Goal: Task Accomplishment & Management: Manage account settings

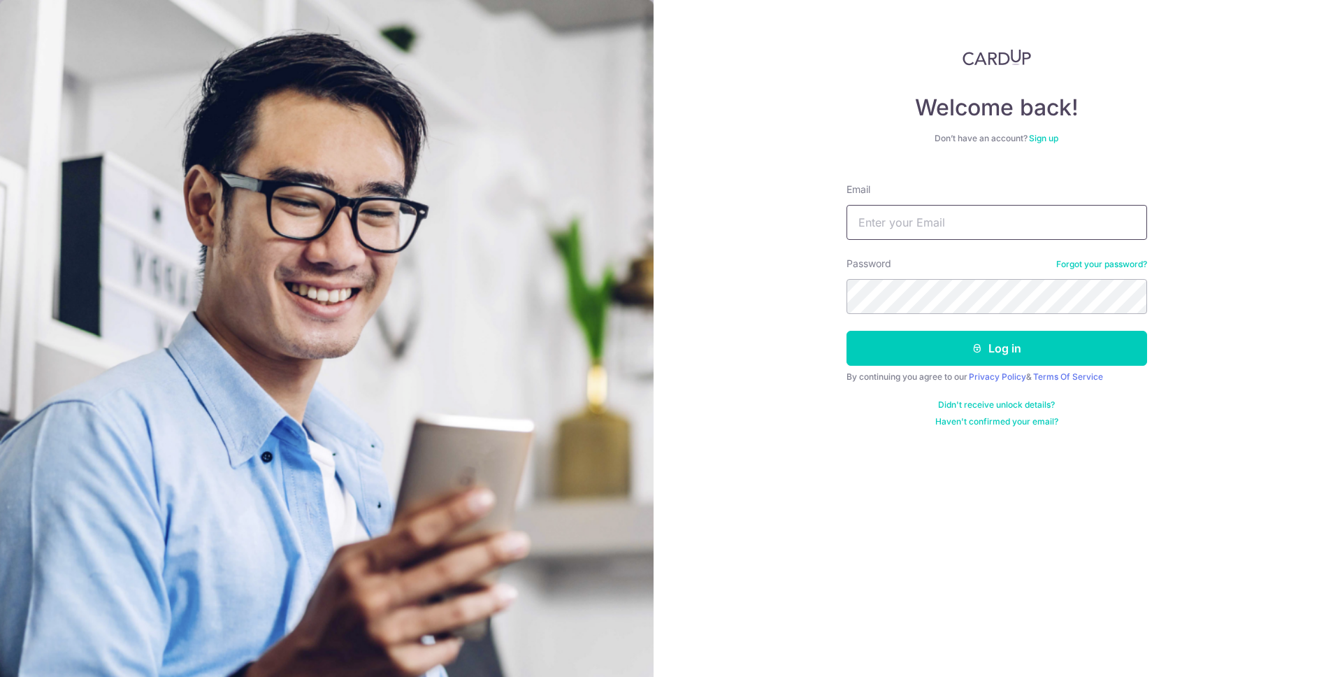
click at [909, 217] on input "Email" at bounding box center [997, 222] width 301 height 35
type input "limwenyu@hotmail.com"
click at [847, 331] on button "Log in" at bounding box center [997, 348] width 301 height 35
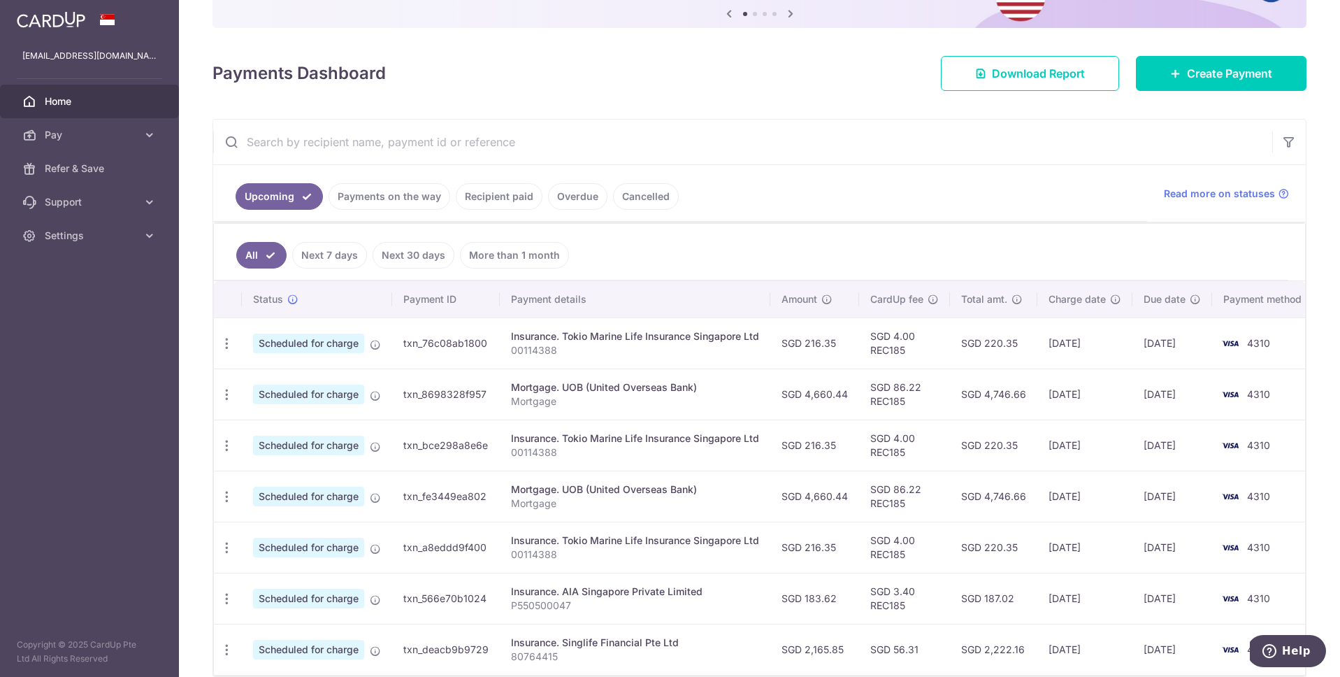
scroll to position [225, 0]
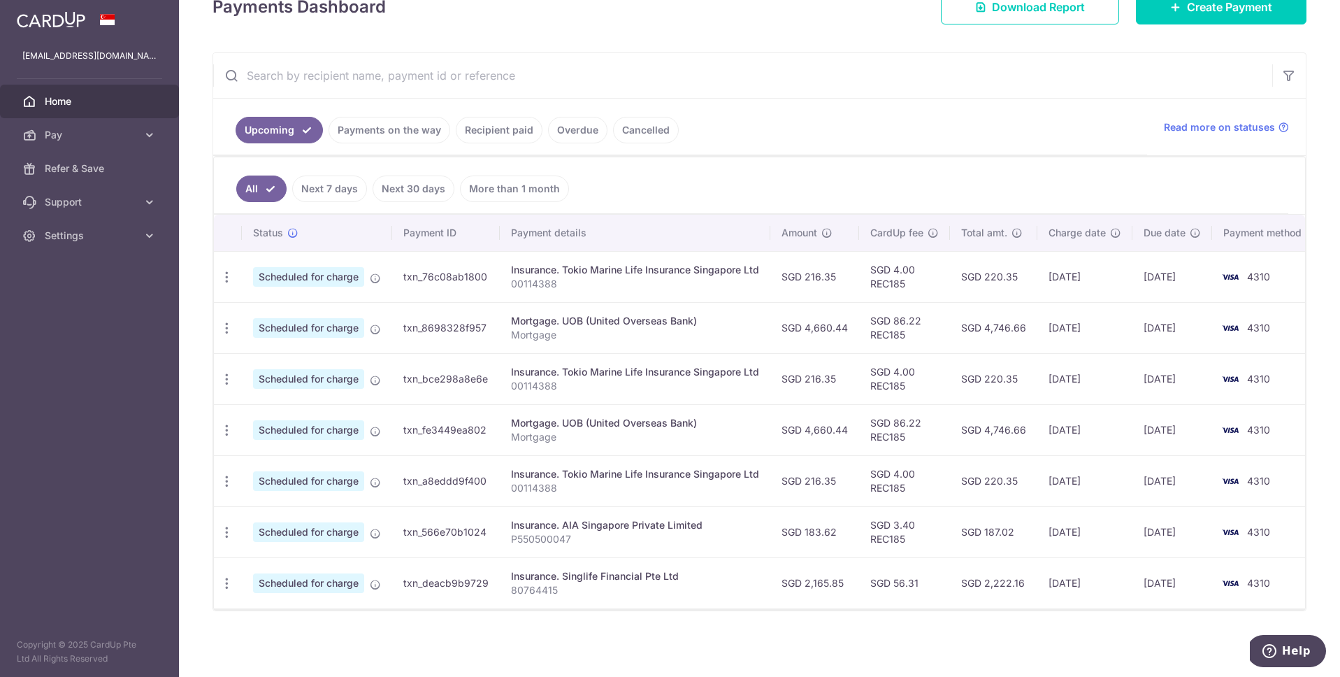
click at [514, 178] on link "More than 1 month" at bounding box center [514, 188] width 109 height 27
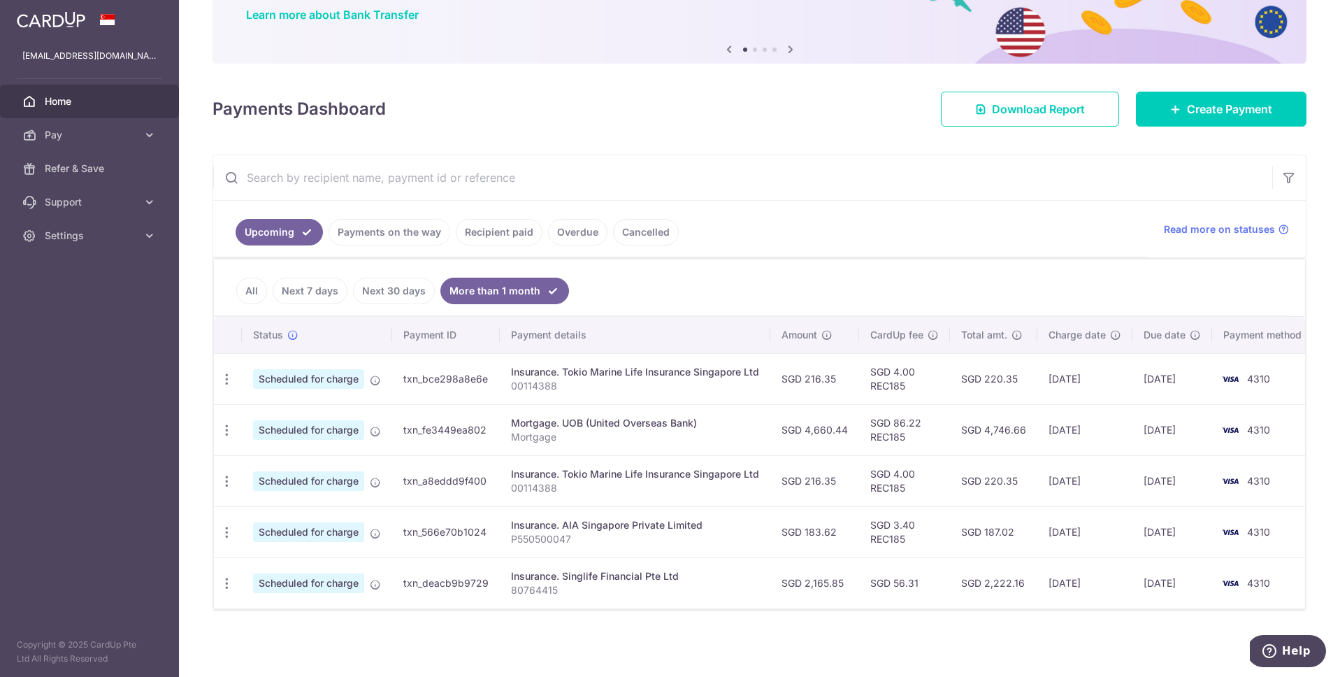
scroll to position [123, 0]
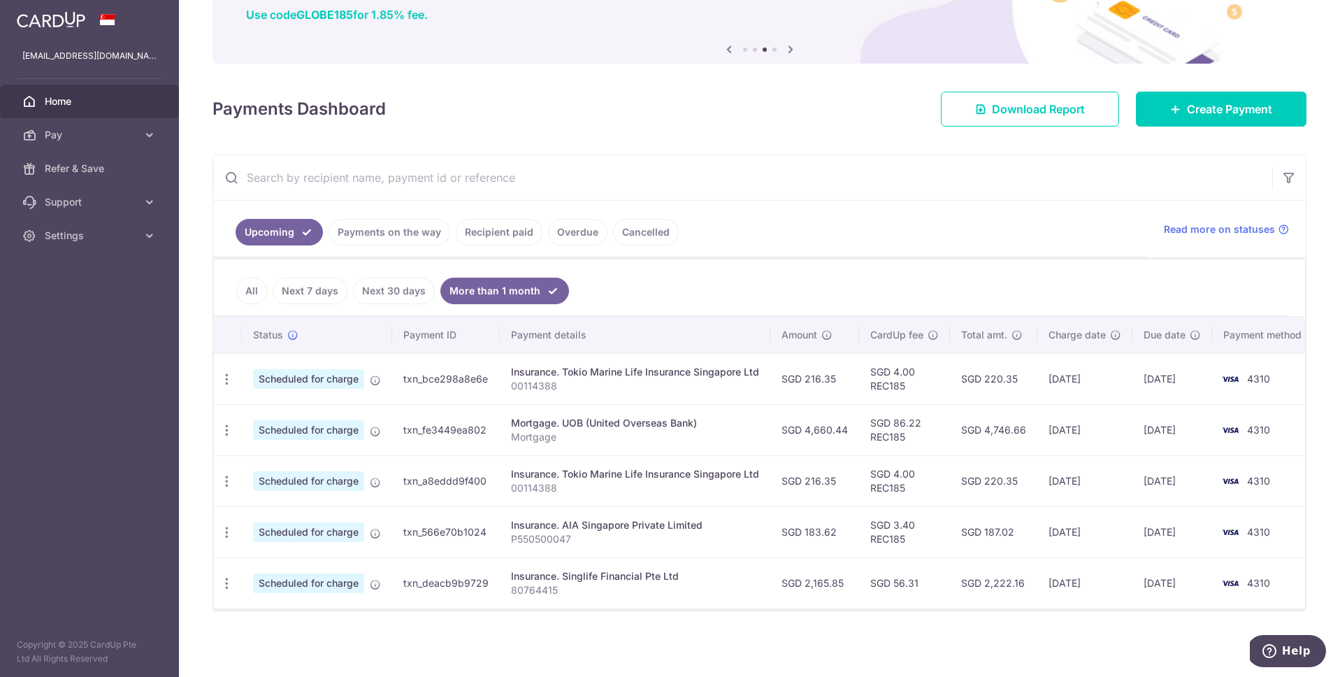
click at [252, 282] on link "All" at bounding box center [251, 291] width 31 height 27
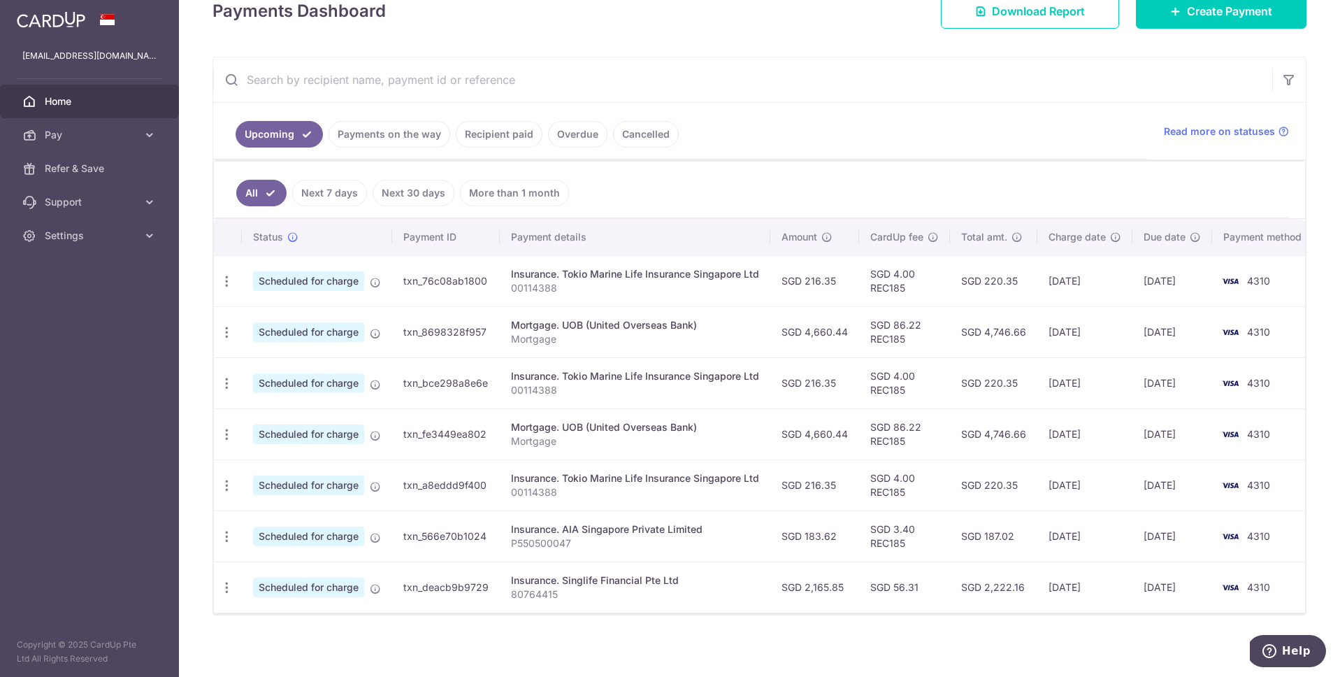
scroll to position [225, 0]
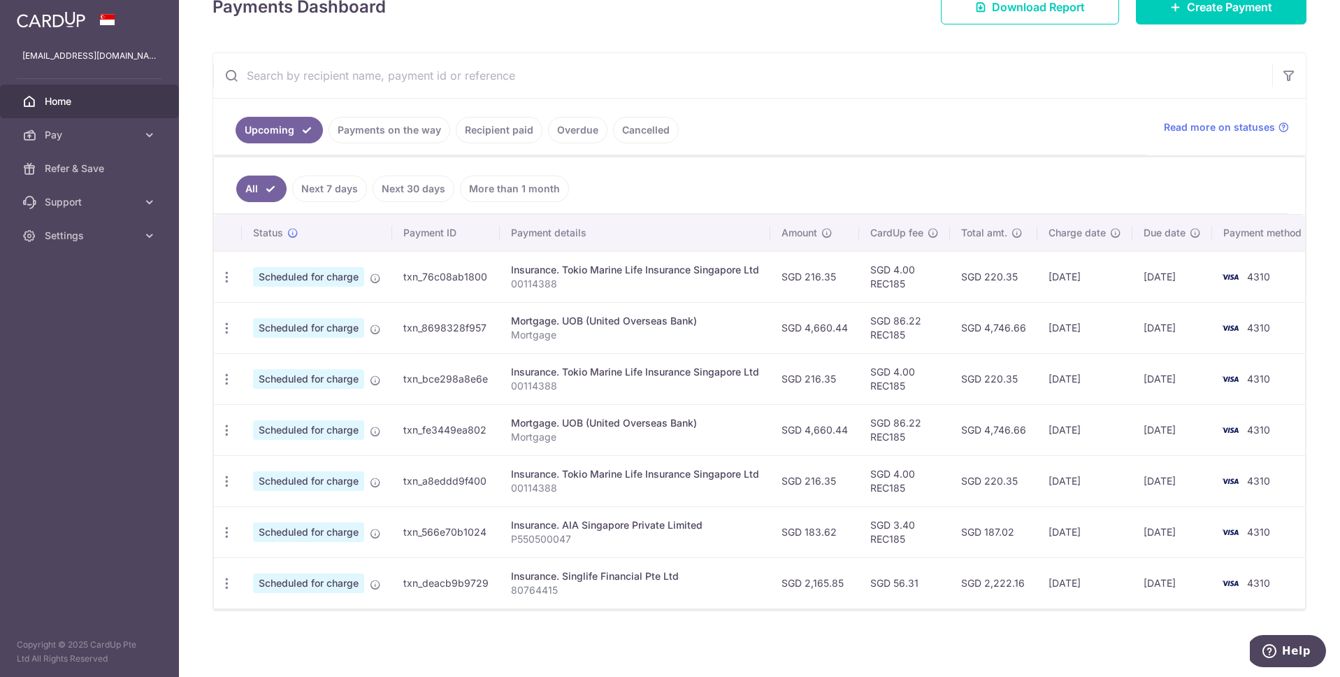
click at [320, 184] on link "Next 7 days" at bounding box center [329, 188] width 75 height 27
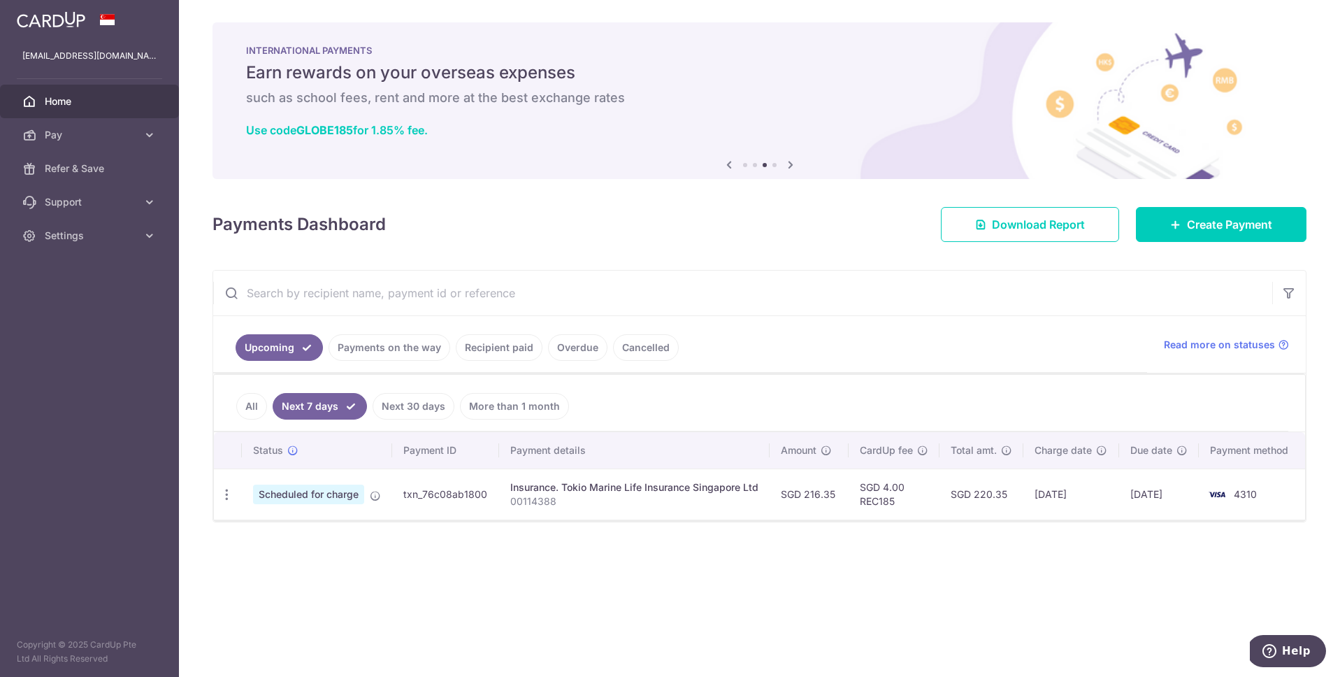
click at [415, 407] on link "Next 30 days" at bounding box center [414, 406] width 82 height 27
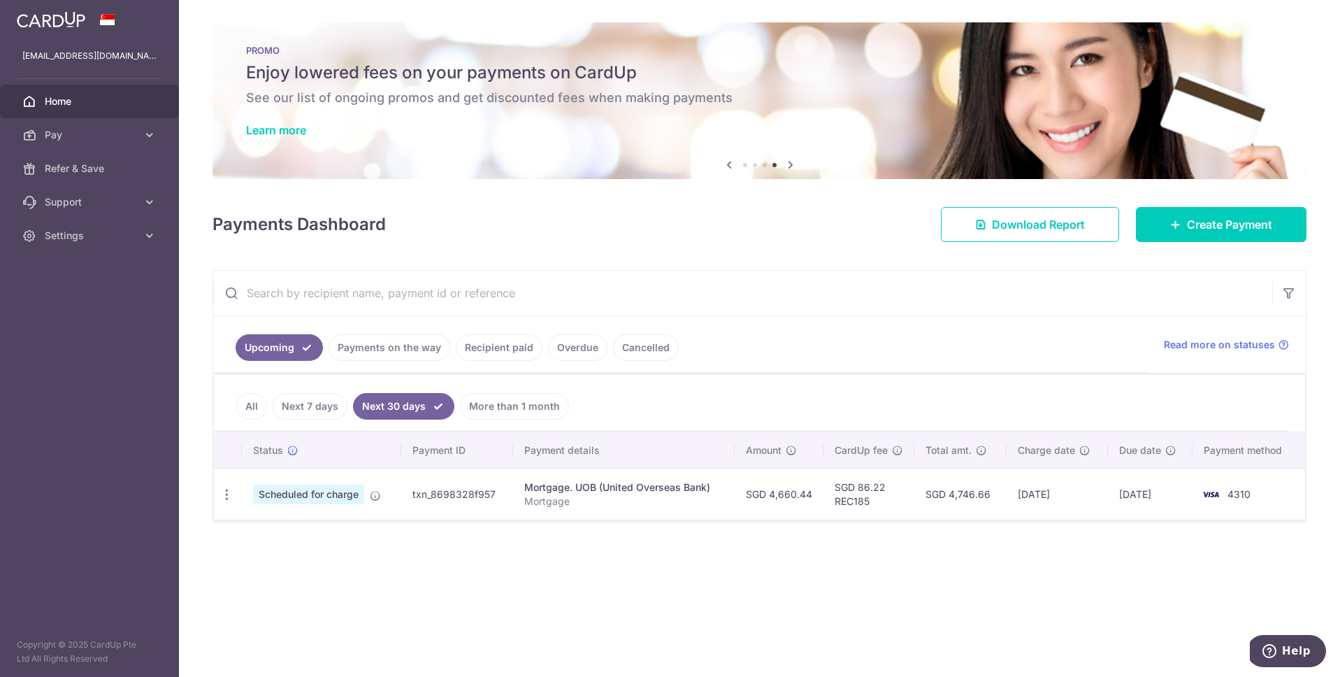
click at [487, 403] on link "More than 1 month" at bounding box center [514, 406] width 109 height 27
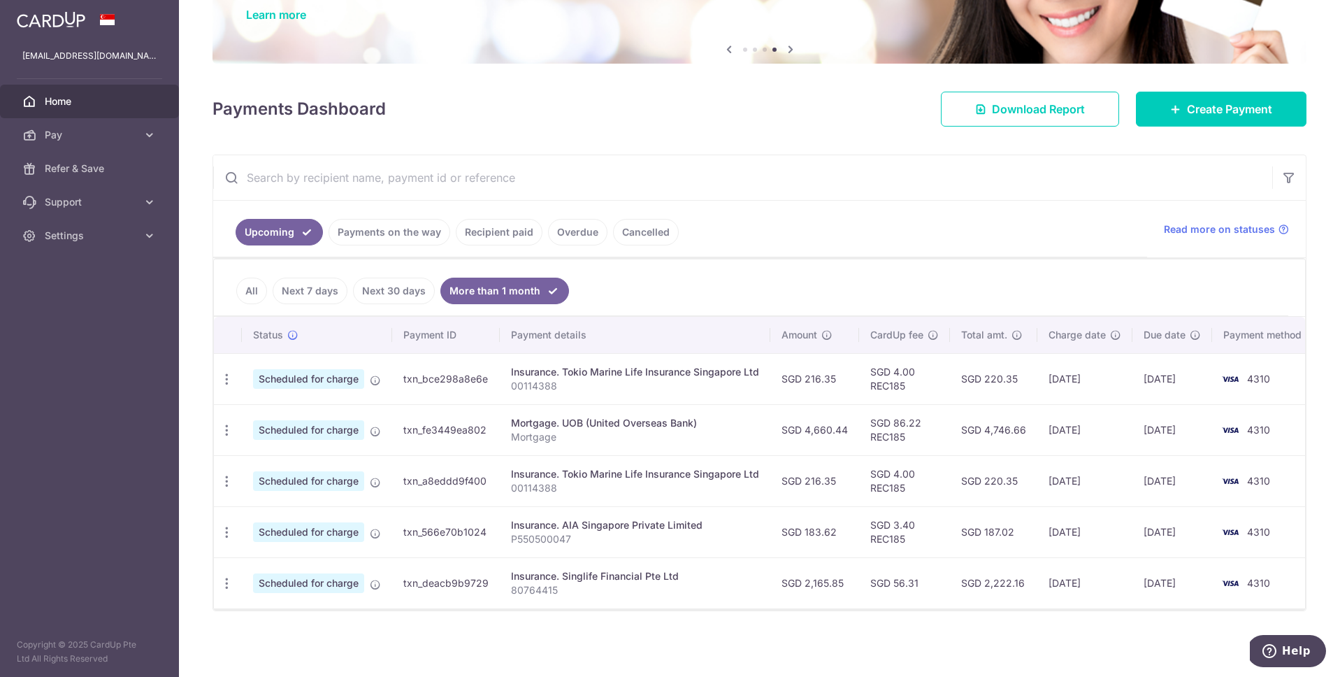
scroll to position [123, 0]
click at [394, 224] on link "Payments on the way" at bounding box center [390, 232] width 122 height 27
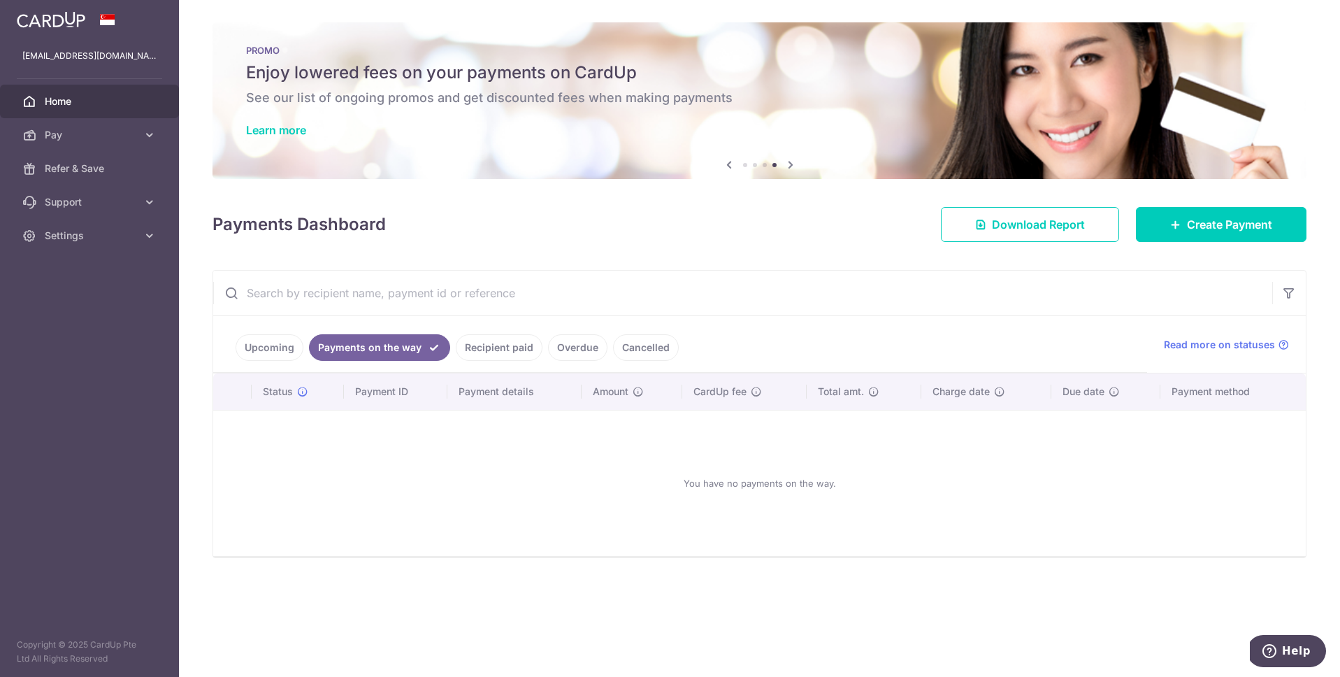
scroll to position [0, 0]
click at [513, 351] on link "Recipient paid" at bounding box center [499, 347] width 87 height 27
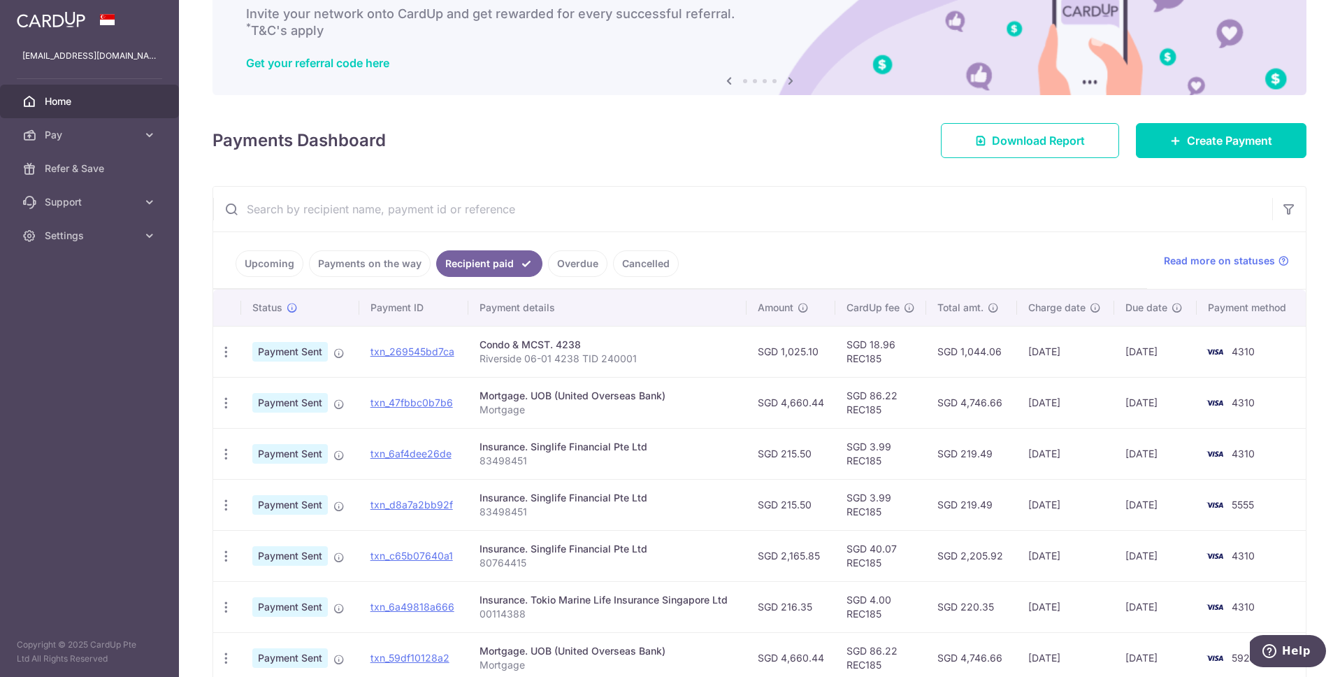
scroll to position [112, 0]
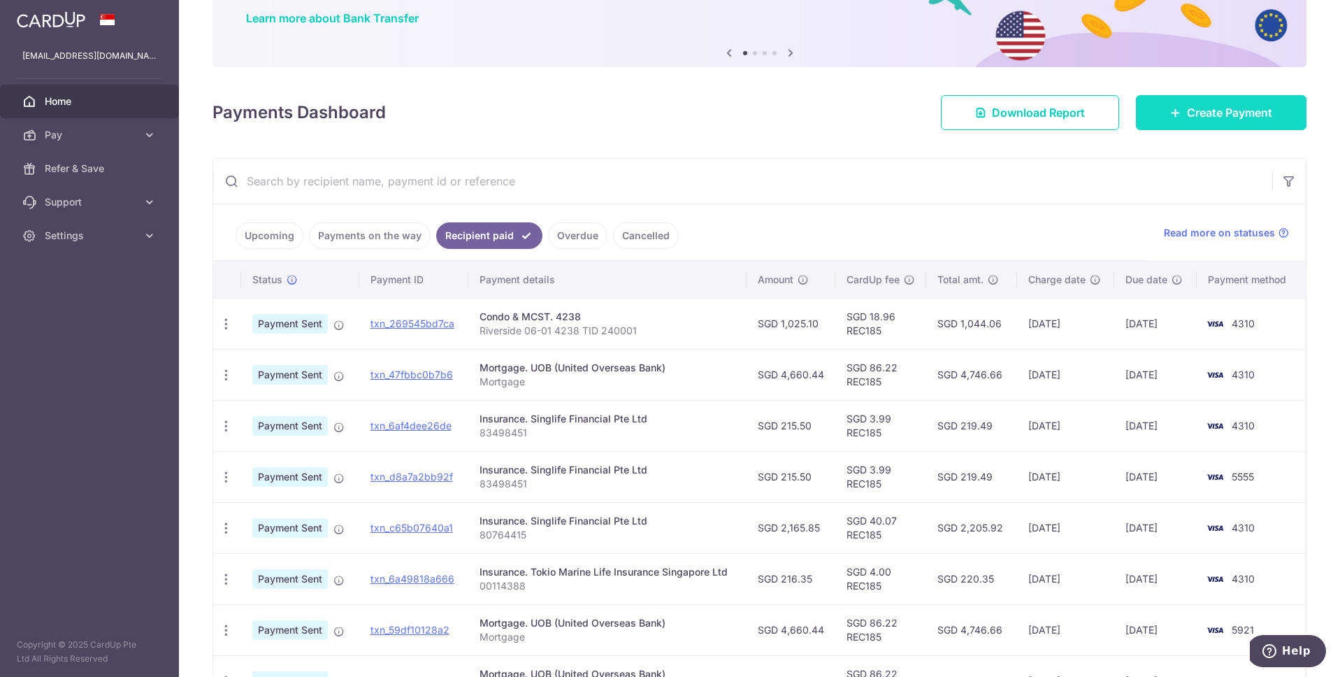
click at [1206, 110] on span "Create Payment" at bounding box center [1229, 112] width 85 height 17
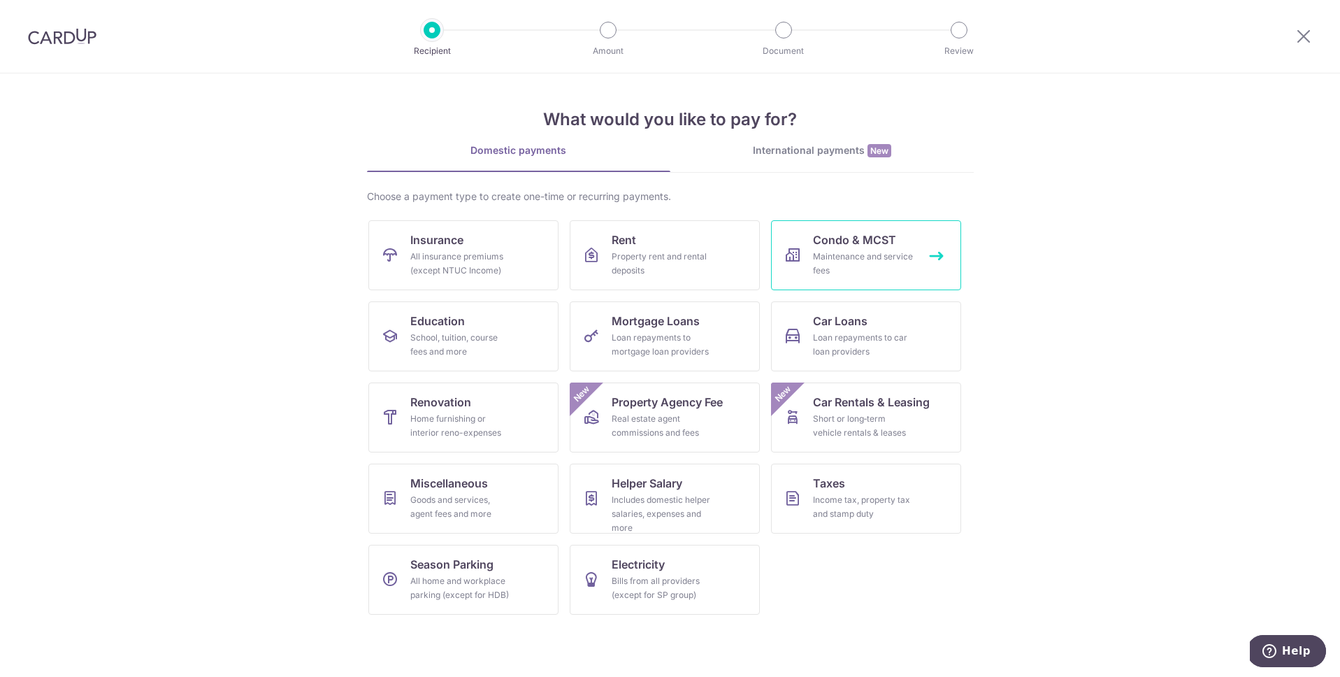
click at [874, 254] on div "Maintenance and service fees" at bounding box center [863, 264] width 101 height 28
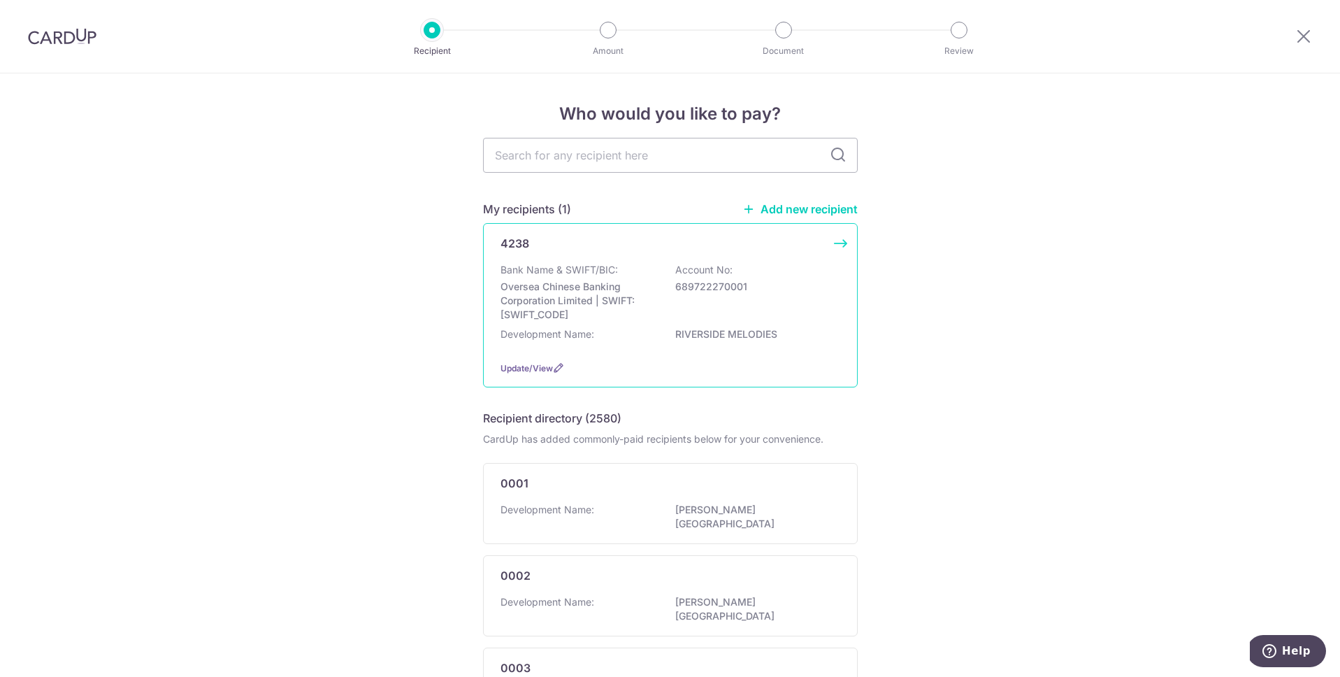
click at [589, 306] on p "Oversea Chinese Banking Corporation Limited | SWIFT: OCBCSGSGXXX" at bounding box center [579, 301] width 157 height 42
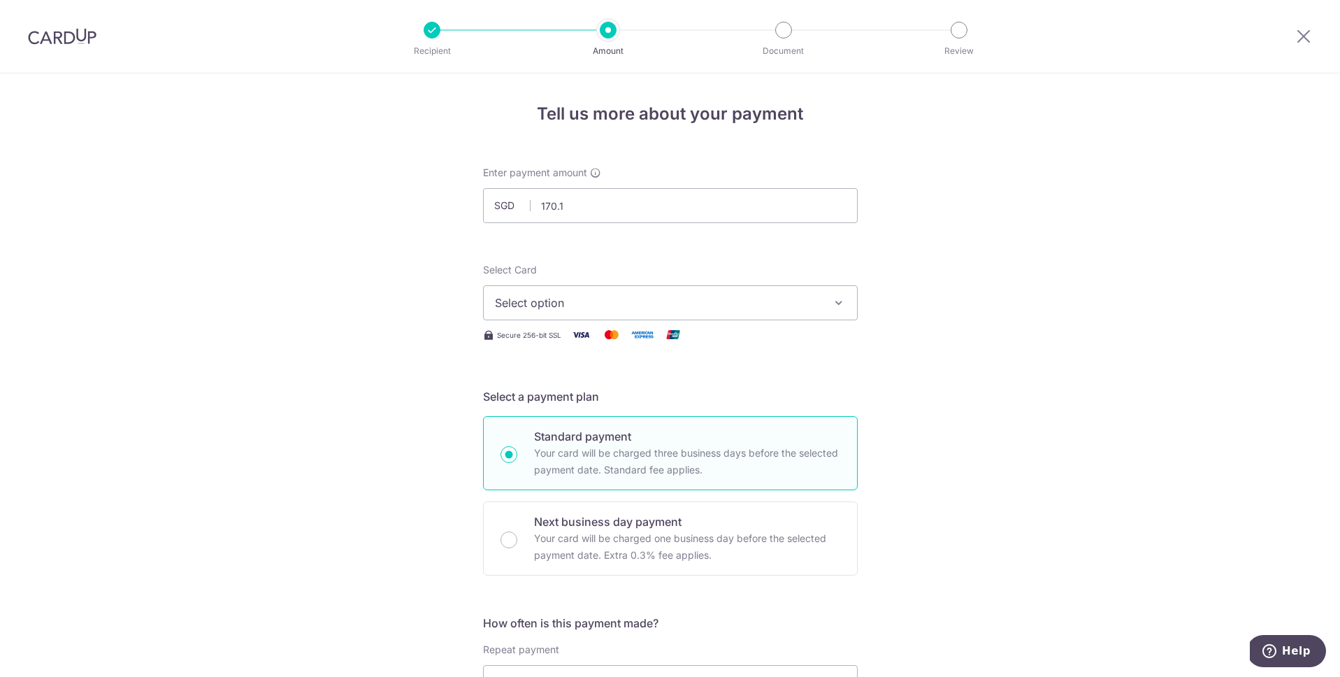
type input "170.10"
click at [720, 306] on span "Select option" at bounding box center [658, 302] width 326 height 17
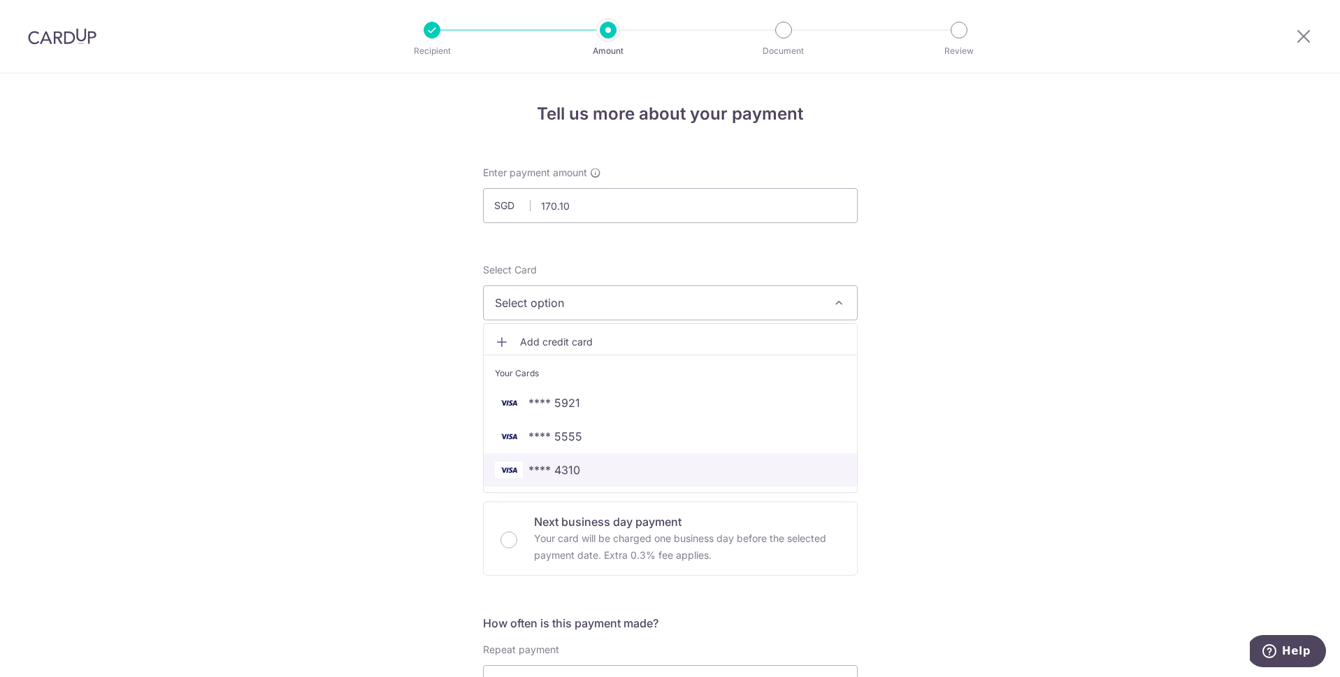
click at [575, 471] on span "**** 4310" at bounding box center [555, 469] width 52 height 17
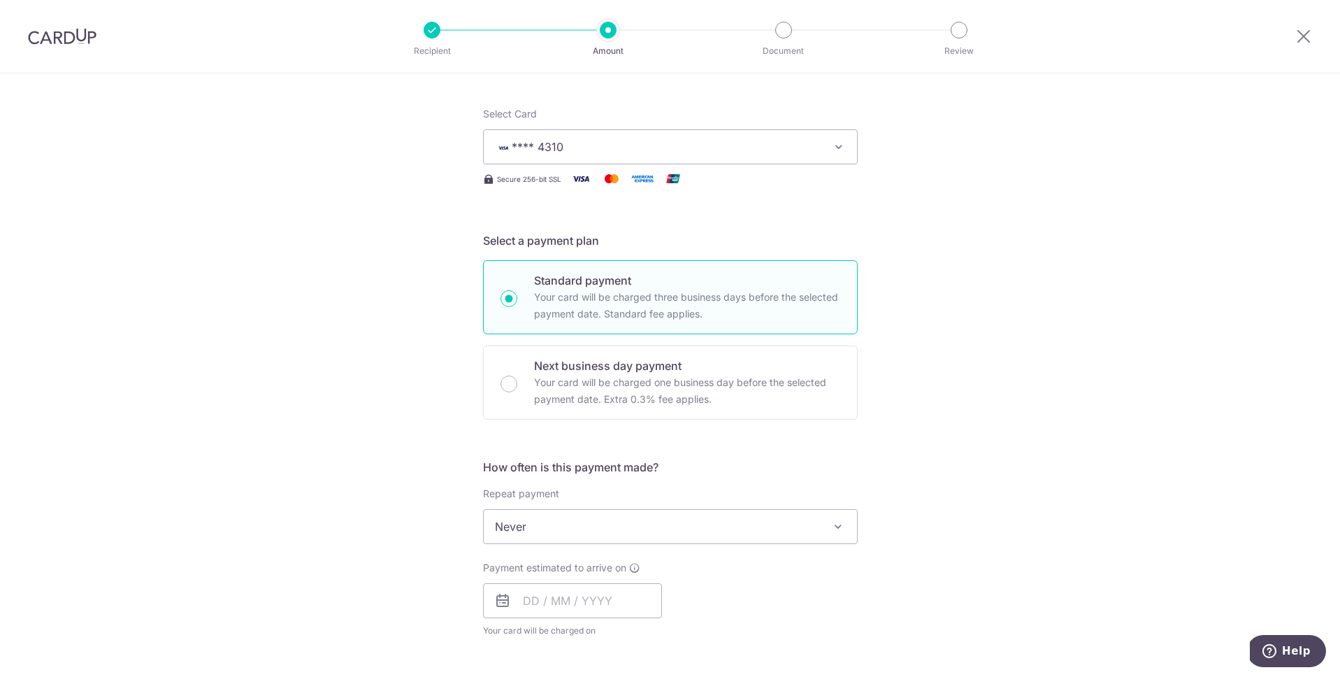
scroll to position [297, 0]
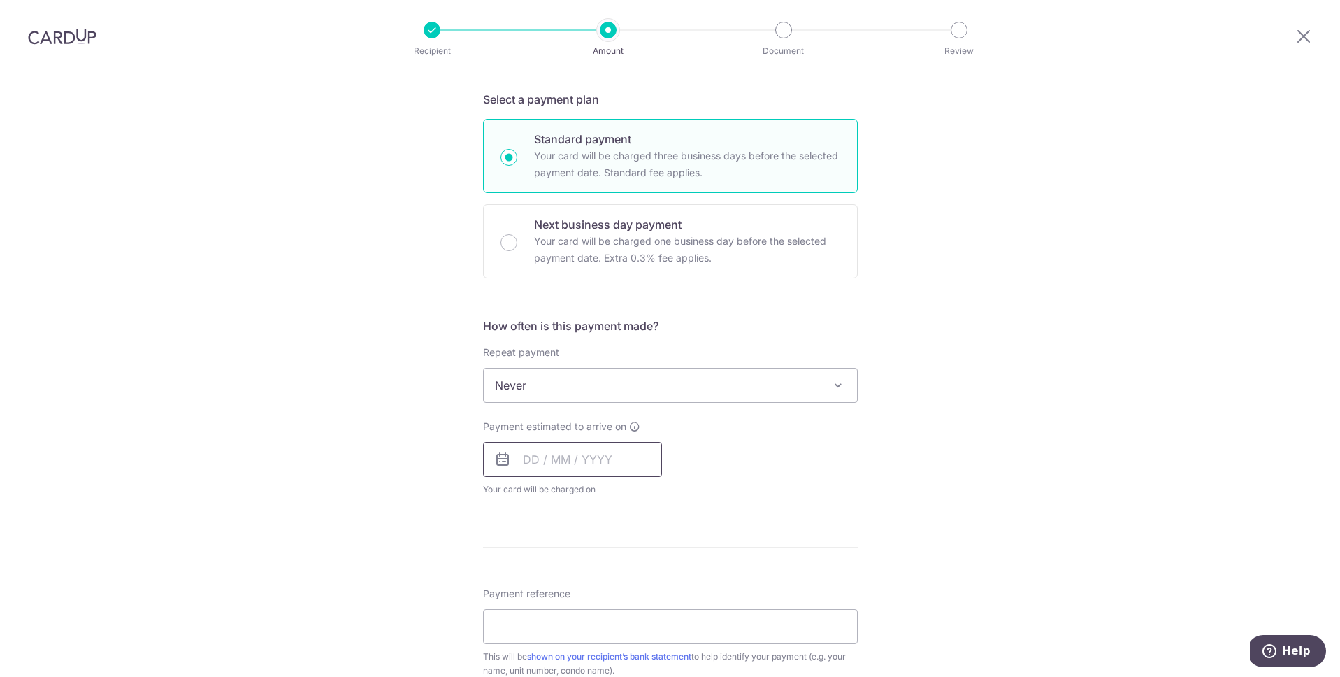
click at [619, 455] on input "text" at bounding box center [572, 459] width 179 height 35
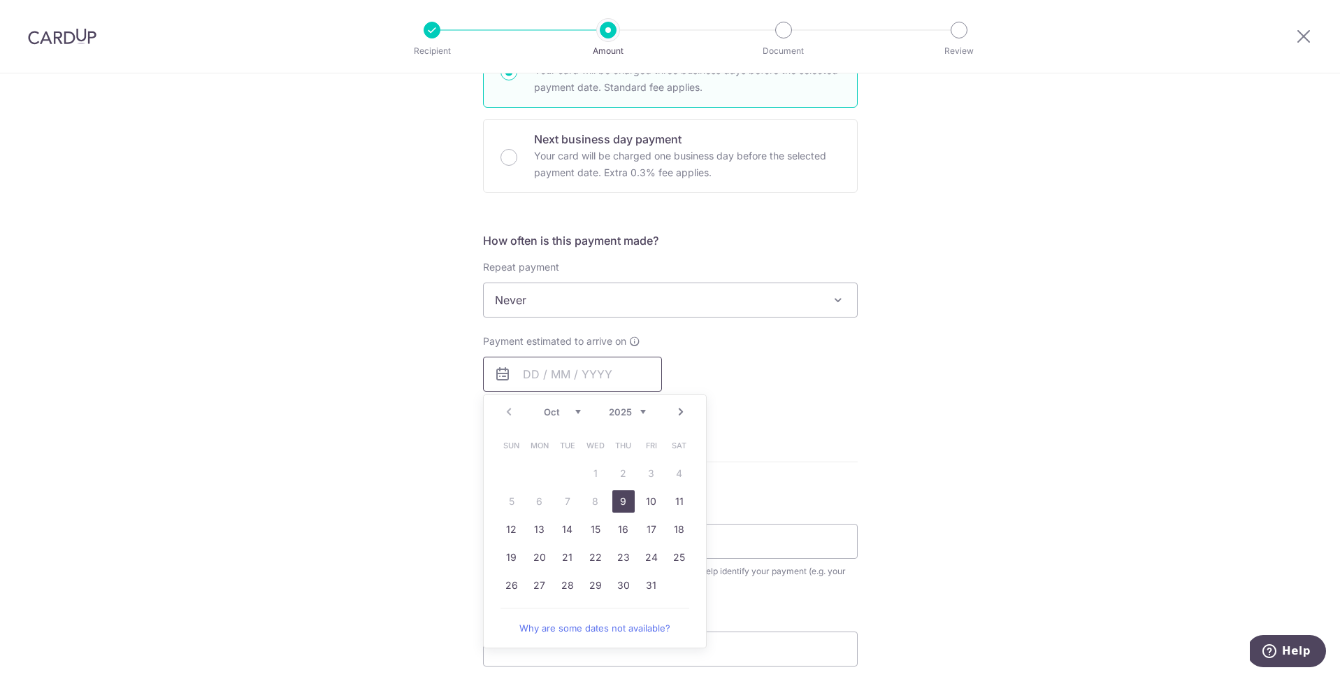
scroll to position [383, 0]
drag, startPoint x: 618, startPoint y: 502, endPoint x: 710, endPoint y: 459, distance: 101.7
click at [618, 502] on link "9" at bounding box center [623, 500] width 22 height 22
type input "09/10/2025"
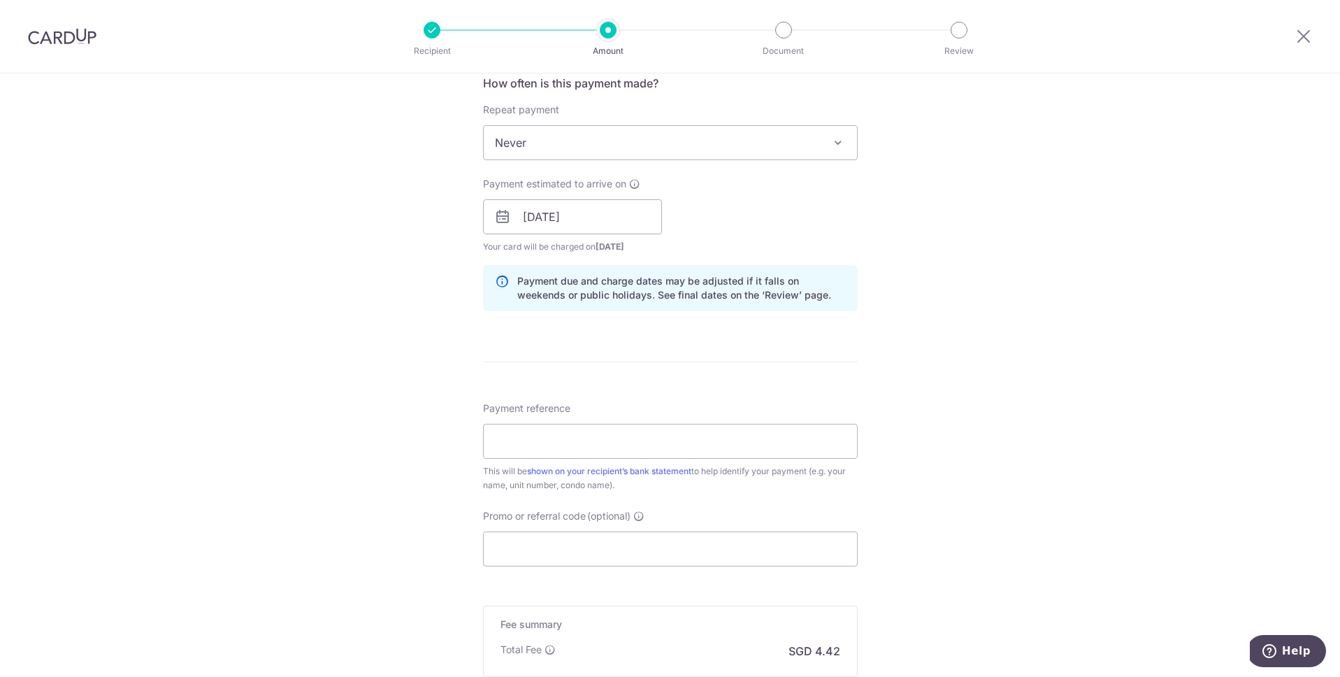
scroll to position [668, 0]
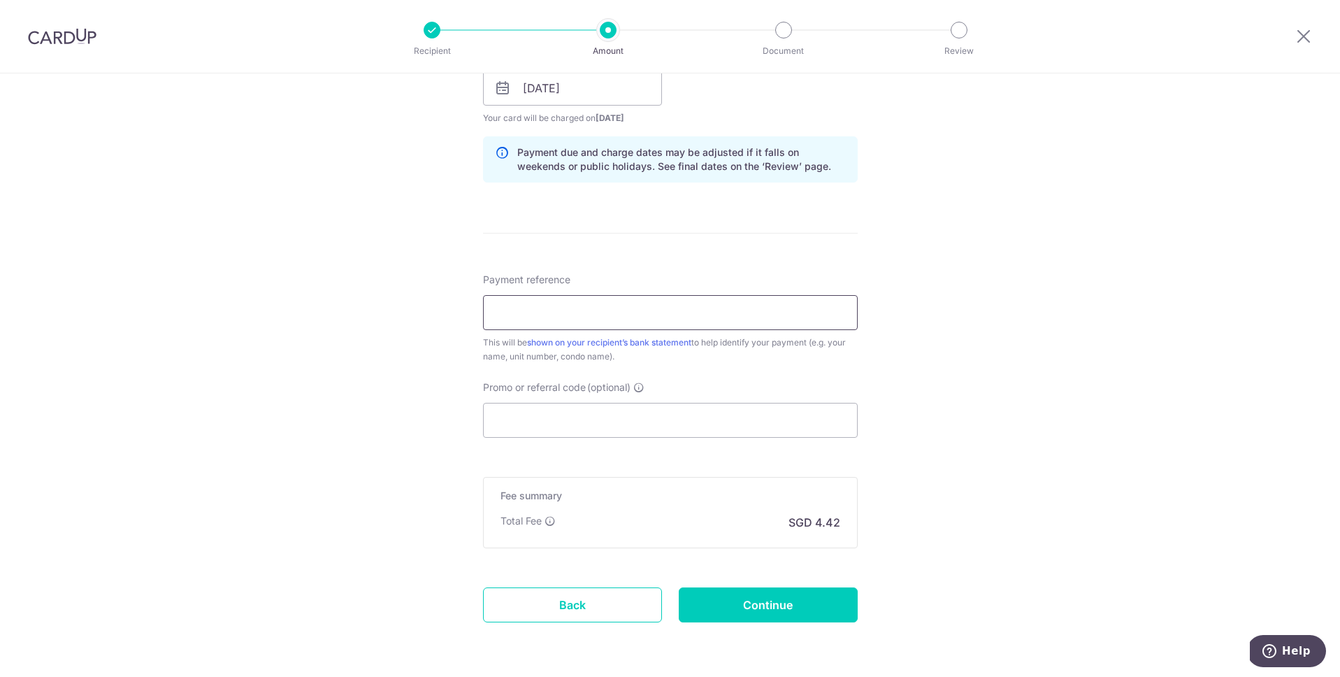
click at [556, 314] on input "Payment reference" at bounding box center [670, 312] width 375 height 35
type input "Riverside 0601"
click at [571, 317] on input "Riverside 0601" at bounding box center [670, 312] width 375 height 35
drag, startPoint x: 710, startPoint y: 308, endPoint x: 301, endPoint y: 322, distance: 409.3
click at [301, 322] on div "Tell us more about your payment Enter payment amount SGD 170.10 170.10 Select C…" at bounding box center [670, 66] width 1340 height 1322
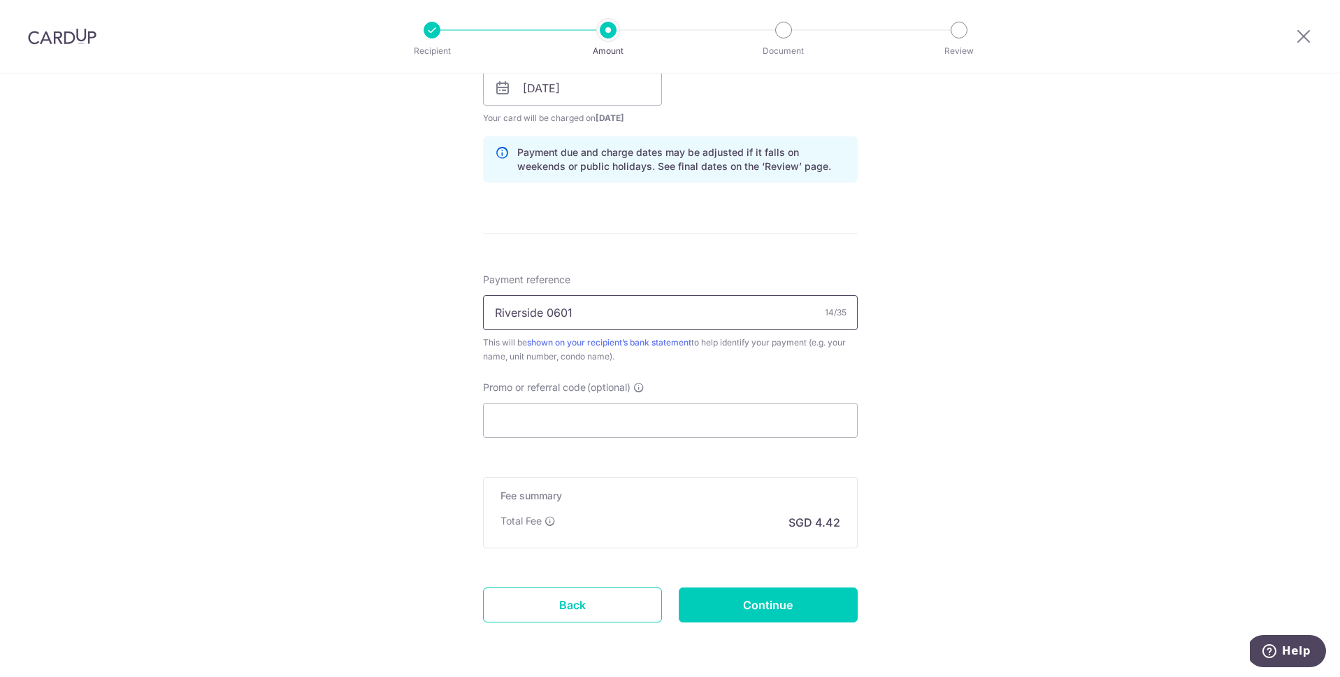
click at [575, 308] on input "Riverside 0601" at bounding box center [670, 312] width 375 height 35
drag, startPoint x: 570, startPoint y: 306, endPoint x: 450, endPoint y: 306, distance: 119.6
click at [450, 306] on div "Tell us more about your payment Enter payment amount SGD 170.10 170.10 Select C…" at bounding box center [670, 66] width 1340 height 1322
click at [486, 415] on input "Promo or referral code (optional)" at bounding box center [670, 420] width 375 height 35
click at [510, 314] on input "Payment reference" at bounding box center [670, 312] width 375 height 35
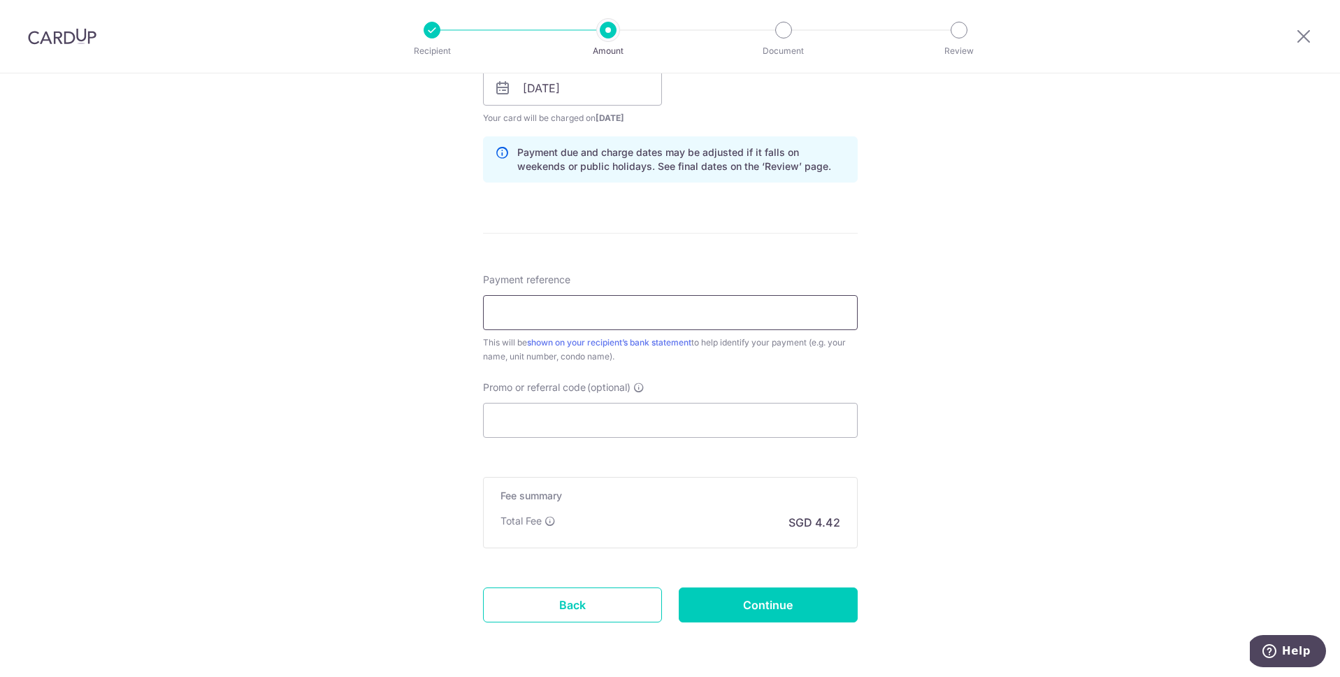
type input "Riverside 0601"
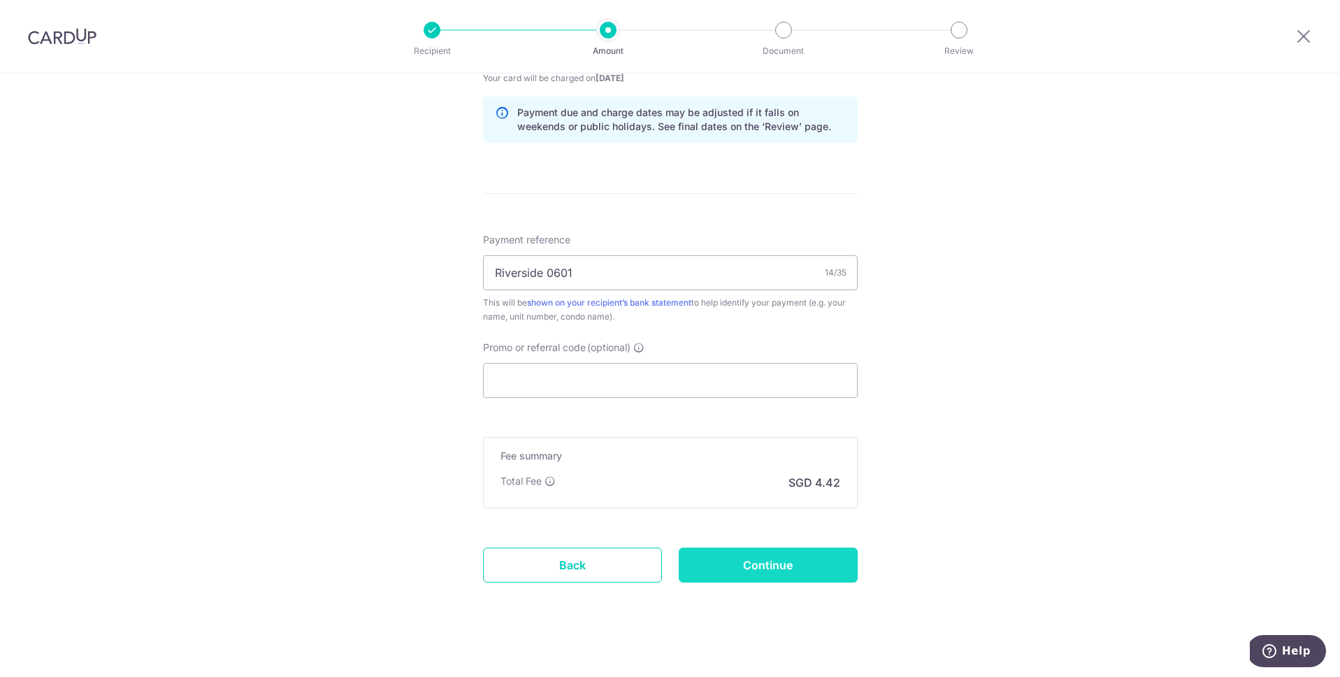
click at [791, 568] on input "Continue" at bounding box center [768, 564] width 179 height 35
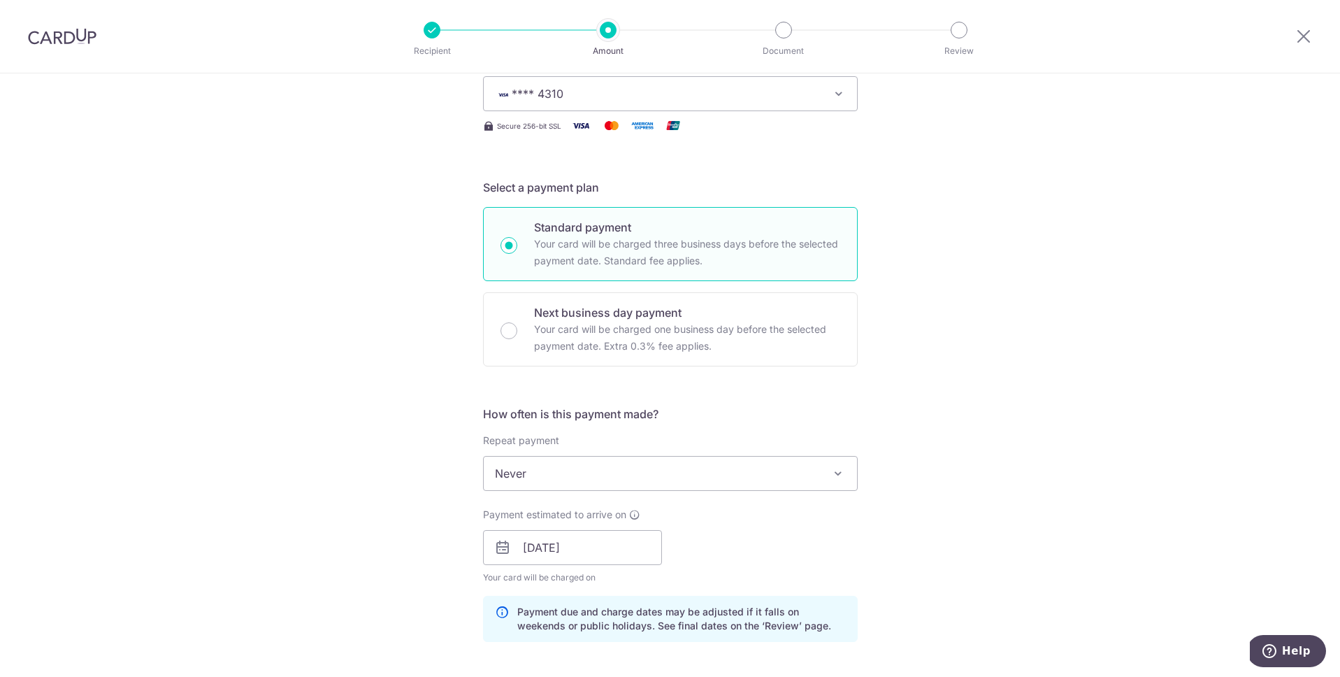
scroll to position [269, 0]
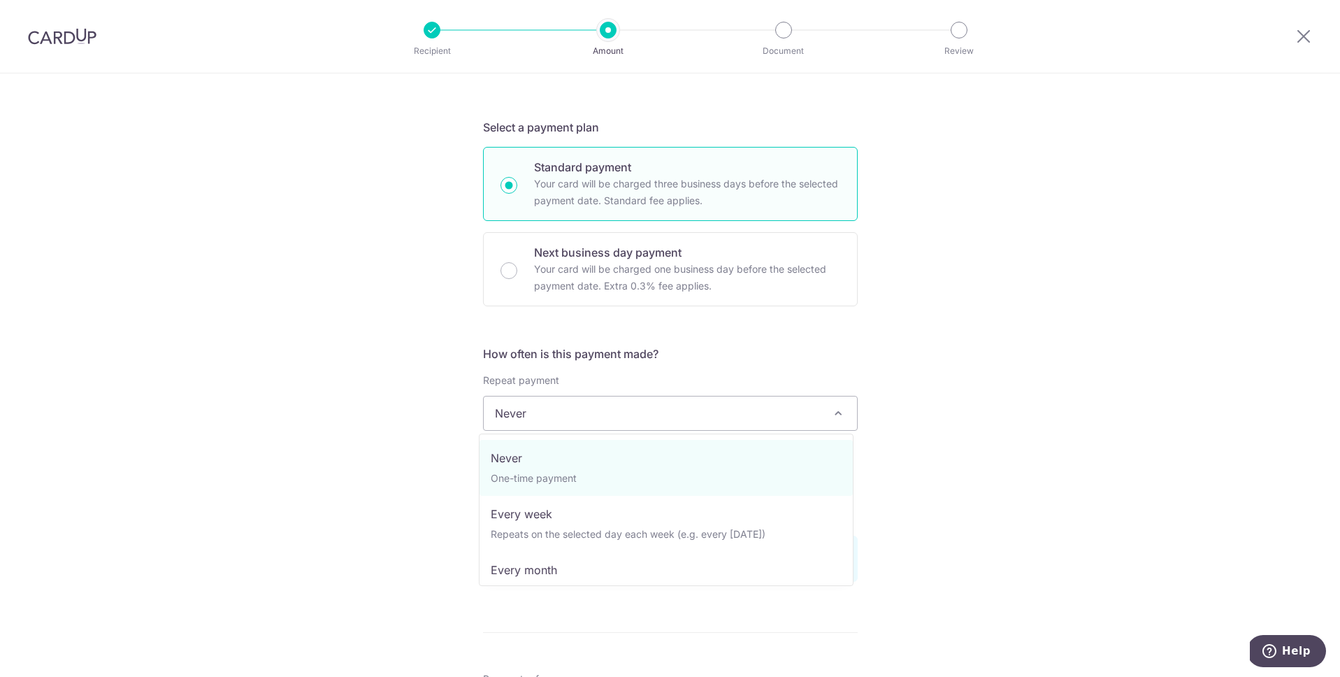
click at [627, 406] on span "Never" at bounding box center [670, 413] width 373 height 34
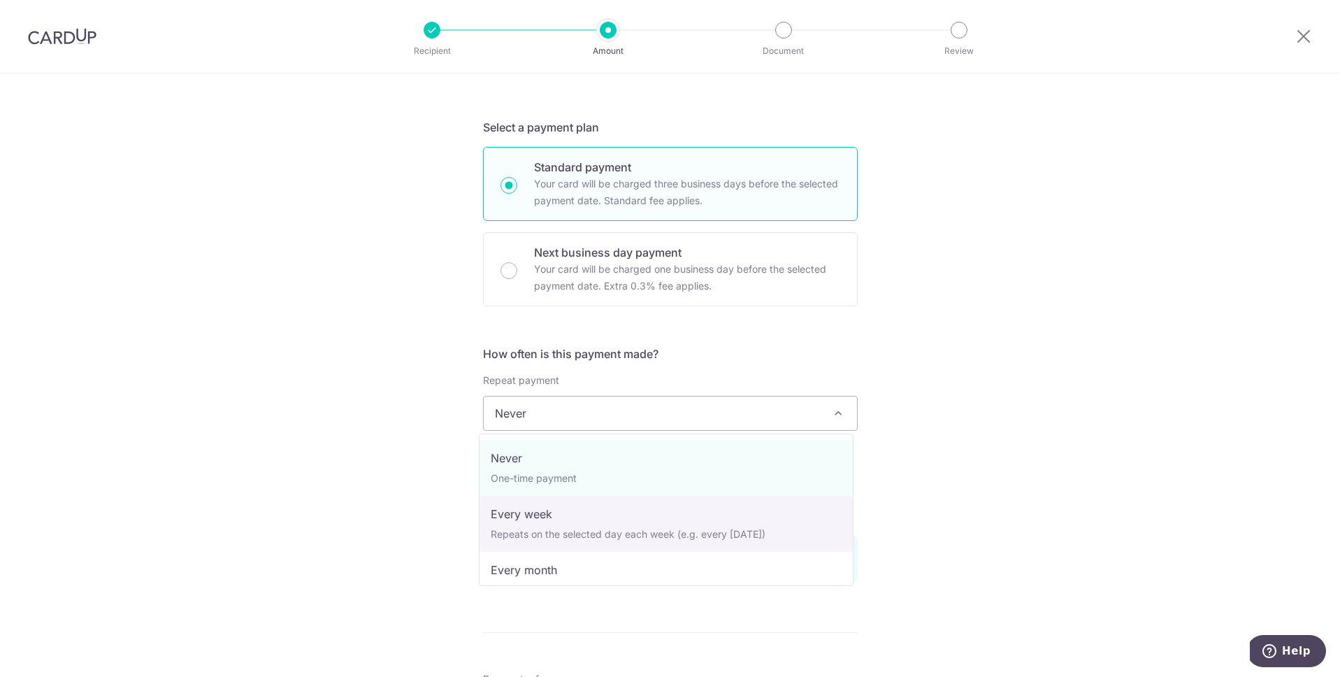
select select "2"
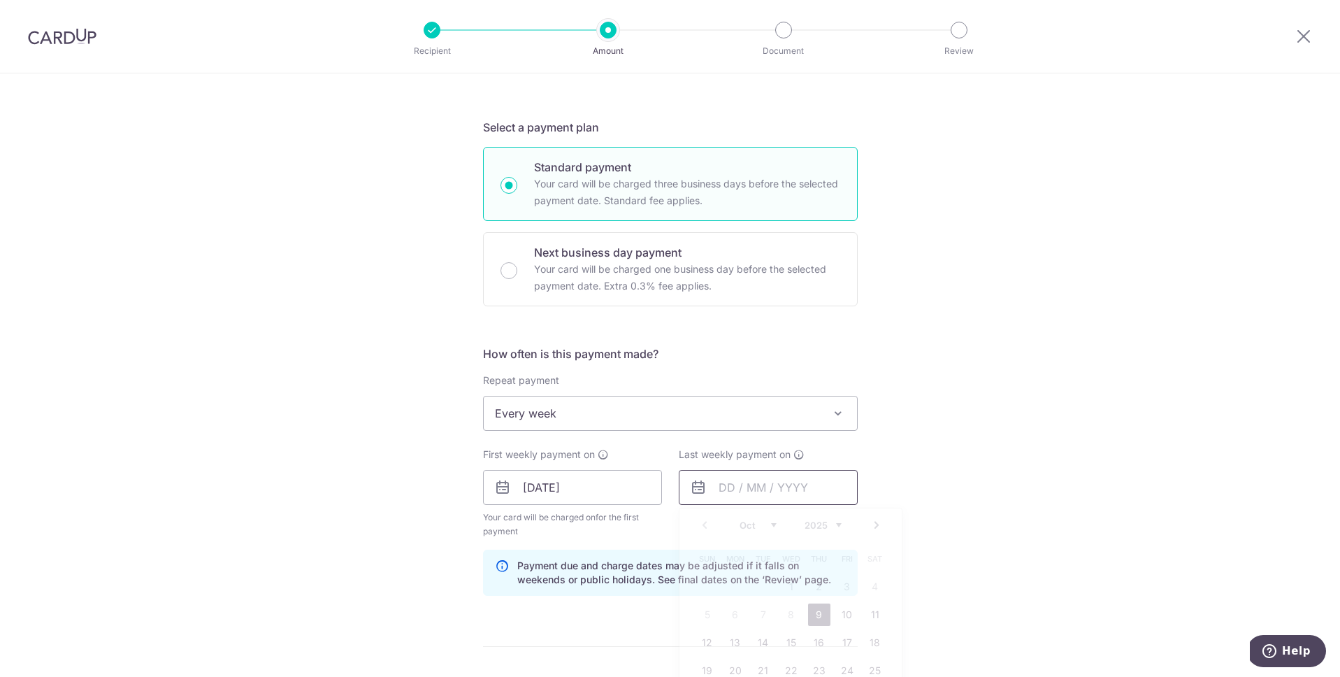
click at [789, 492] on input "text" at bounding box center [768, 487] width 179 height 35
click at [818, 641] on link "16" at bounding box center [819, 642] width 22 height 22
type input "16/10/2025"
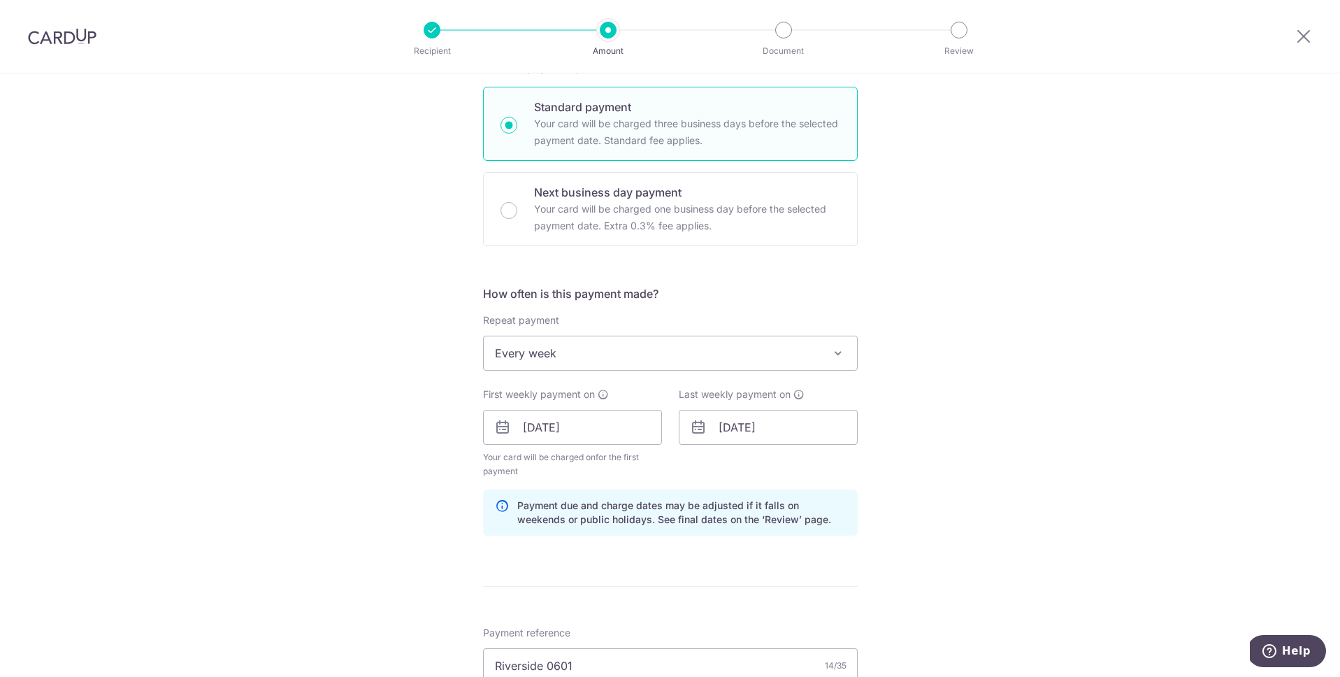
scroll to position [0, 0]
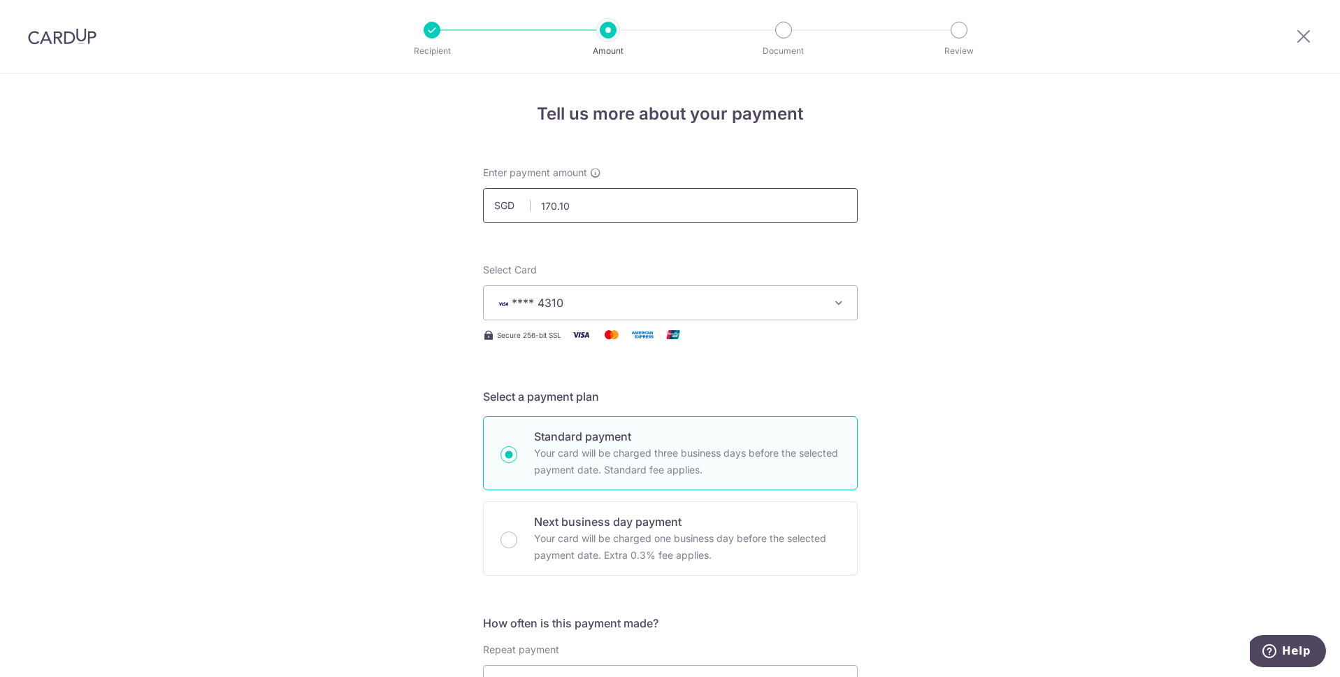
drag, startPoint x: 587, startPoint y: 207, endPoint x: 511, endPoint y: 208, distance: 75.5
click at [511, 208] on div "SGD 170.10 170.10" at bounding box center [670, 205] width 375 height 35
type input "1"
type input "85.05"
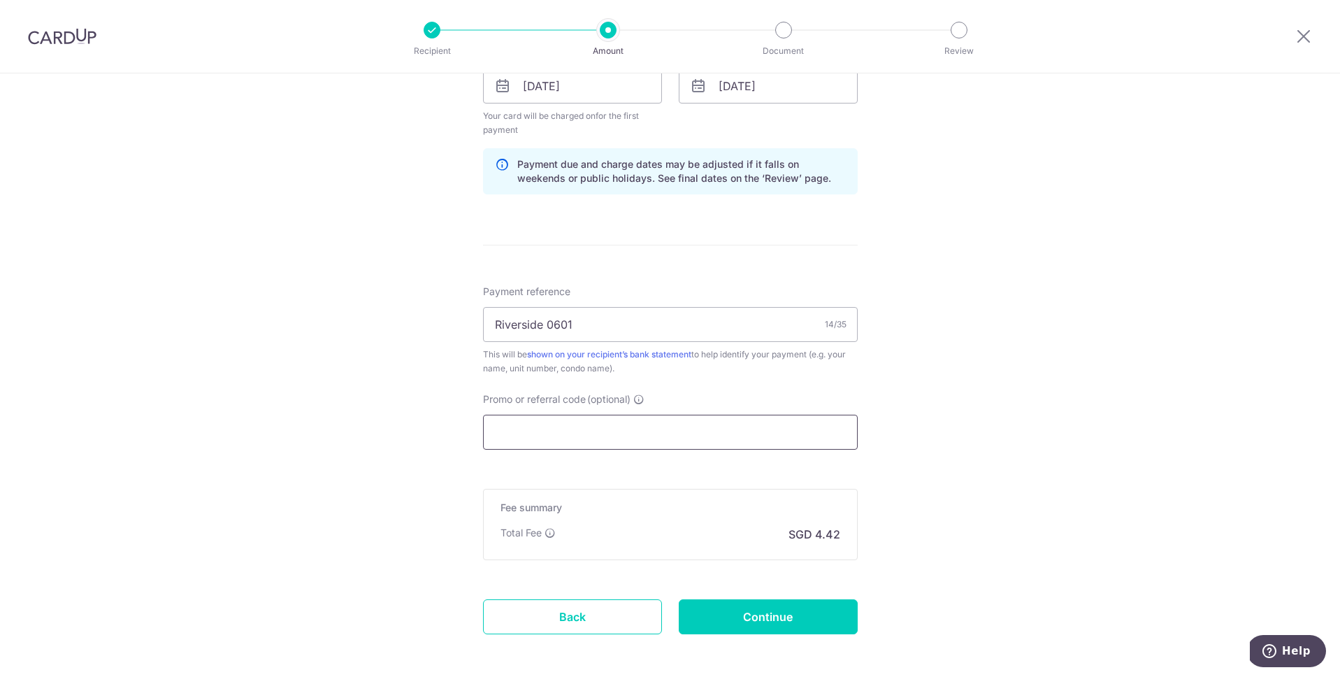
scroll to position [694, 0]
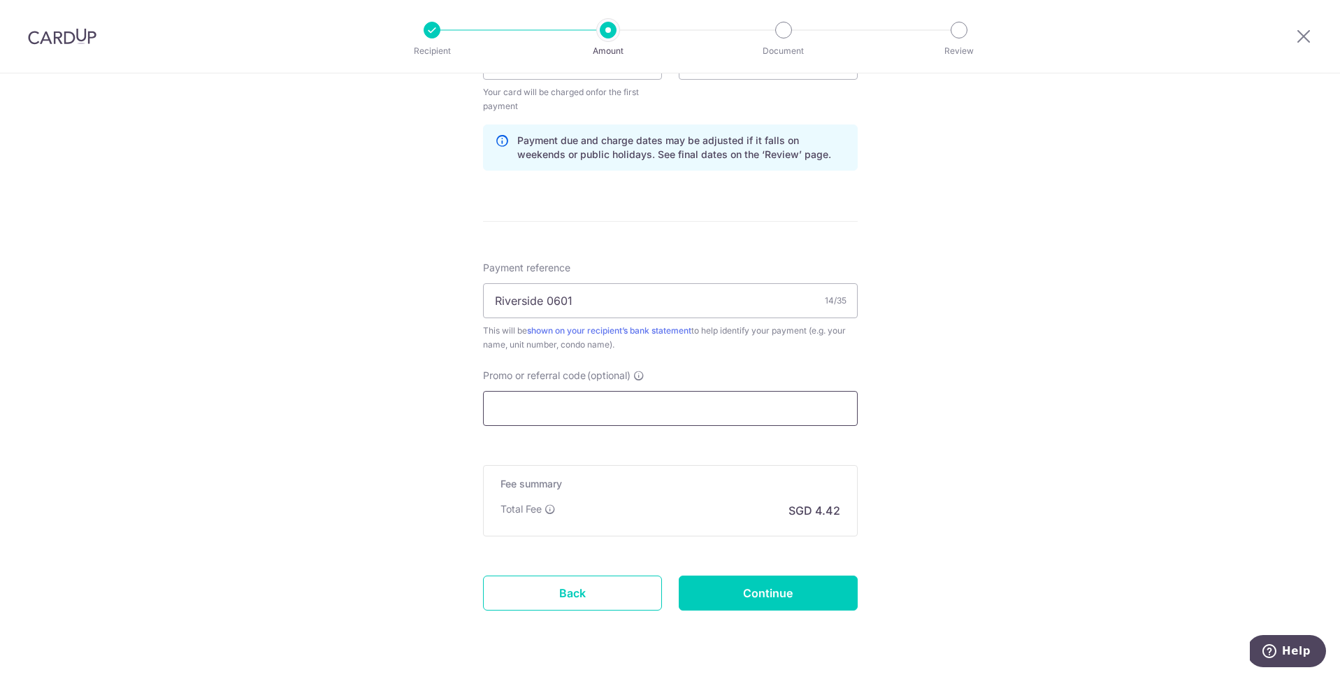
click at [671, 404] on input "Promo or referral code (optional)" at bounding box center [670, 408] width 375 height 35
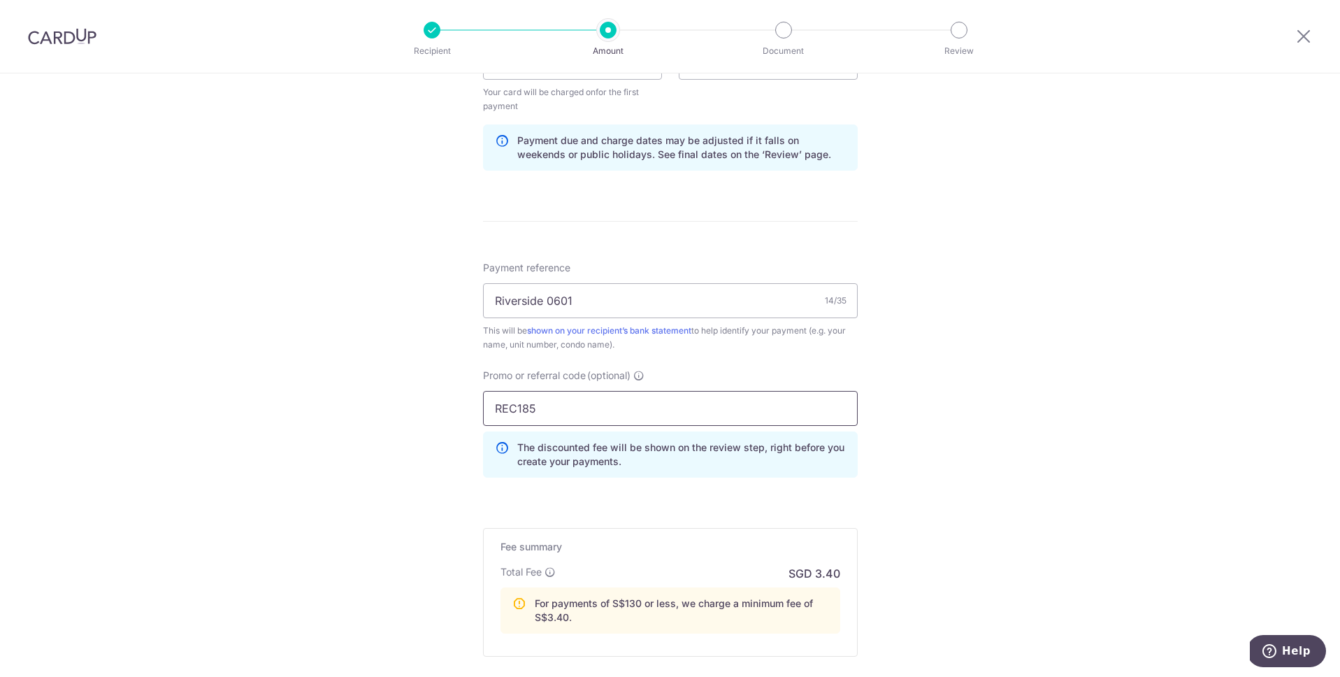
type input "REC185"
click at [1056, 436] on div "Tell us more about your payment Enter payment amount SGD 85.05 85.05 Select Car…" at bounding box center [670, 107] width 1340 height 1456
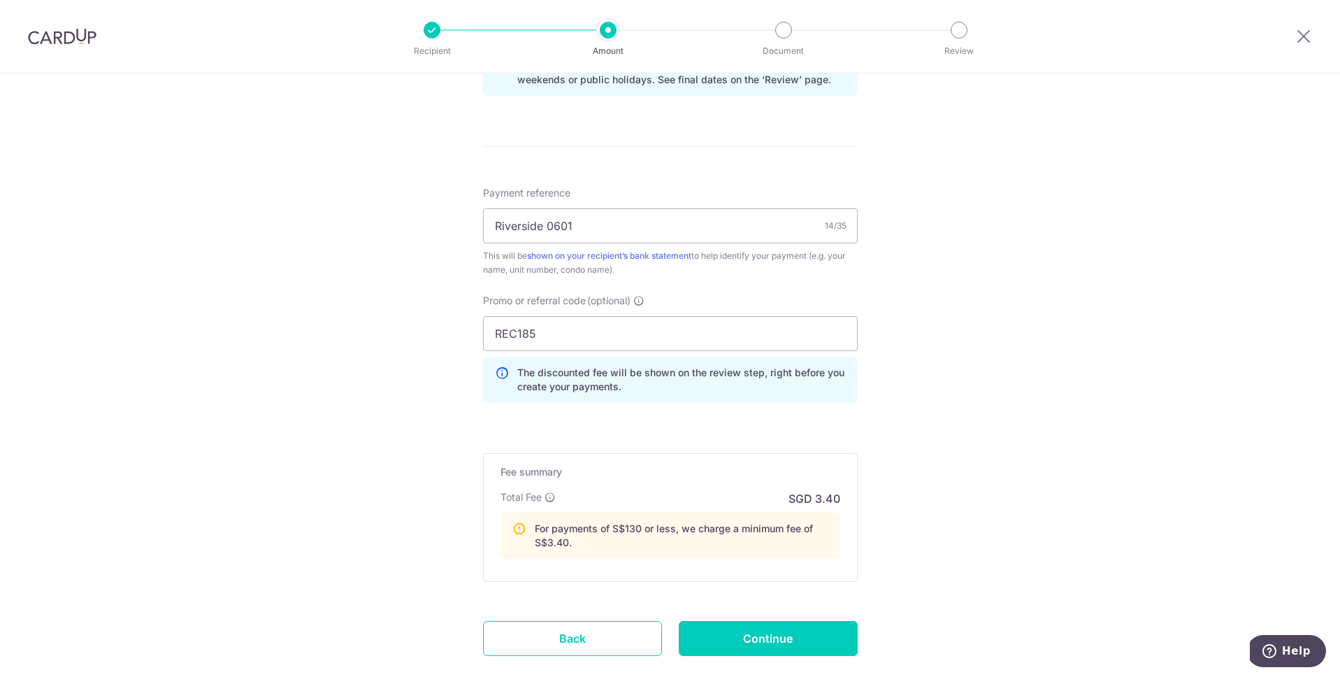
scroll to position [777, 0]
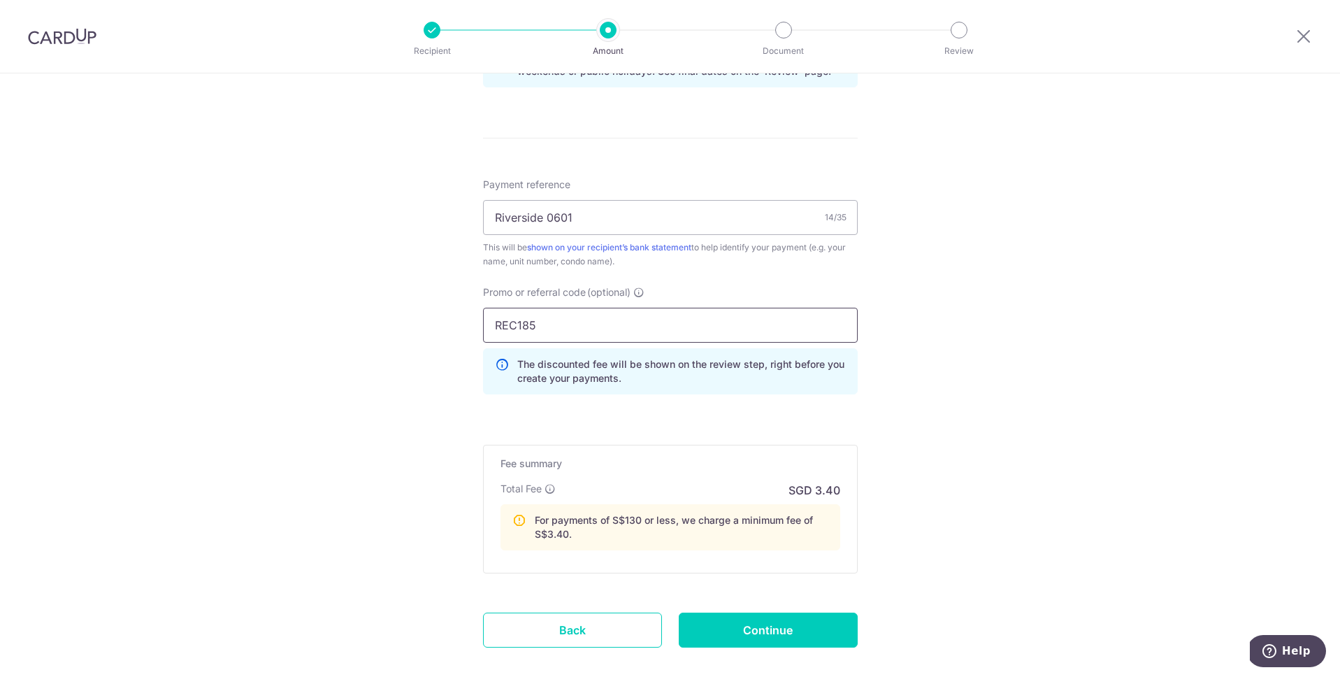
drag, startPoint x: 546, startPoint y: 323, endPoint x: 457, endPoint y: 319, distance: 88.9
click at [457, 319] on div "Tell us more about your payment Enter payment amount SGD 85.05 85.05 Select Car…" at bounding box center [670, 24] width 1340 height 1456
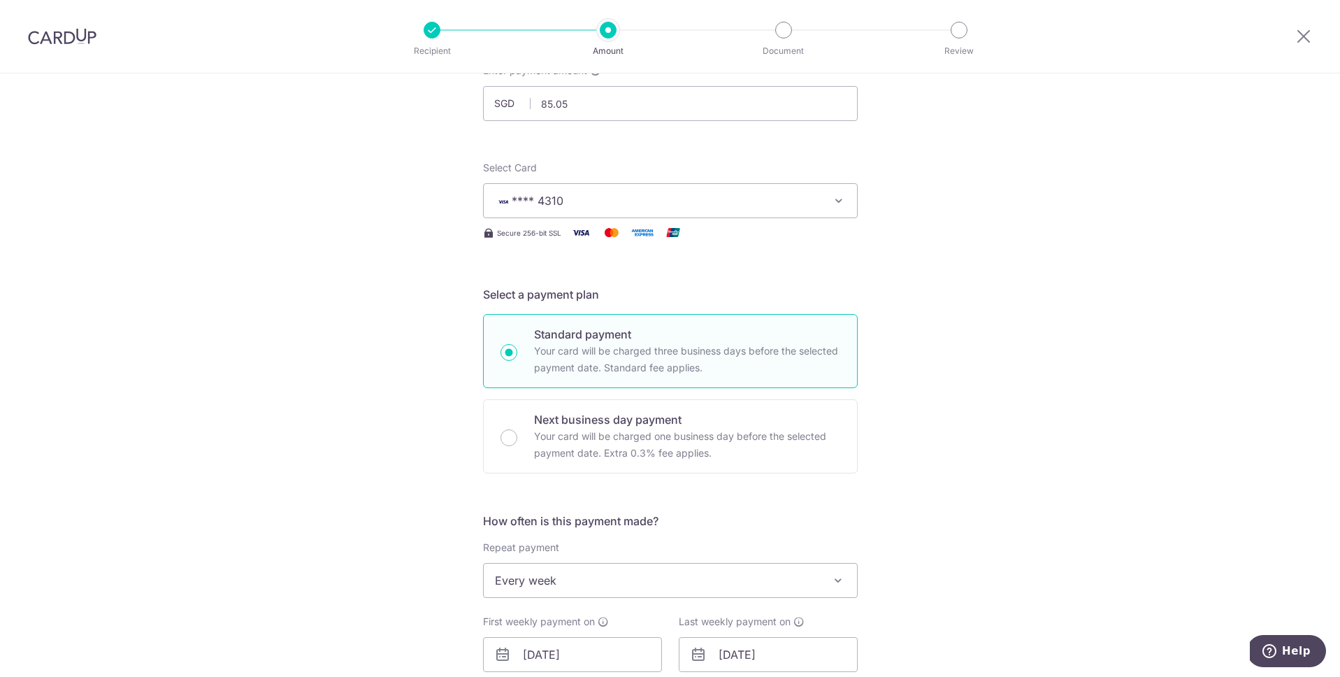
scroll to position [0, 0]
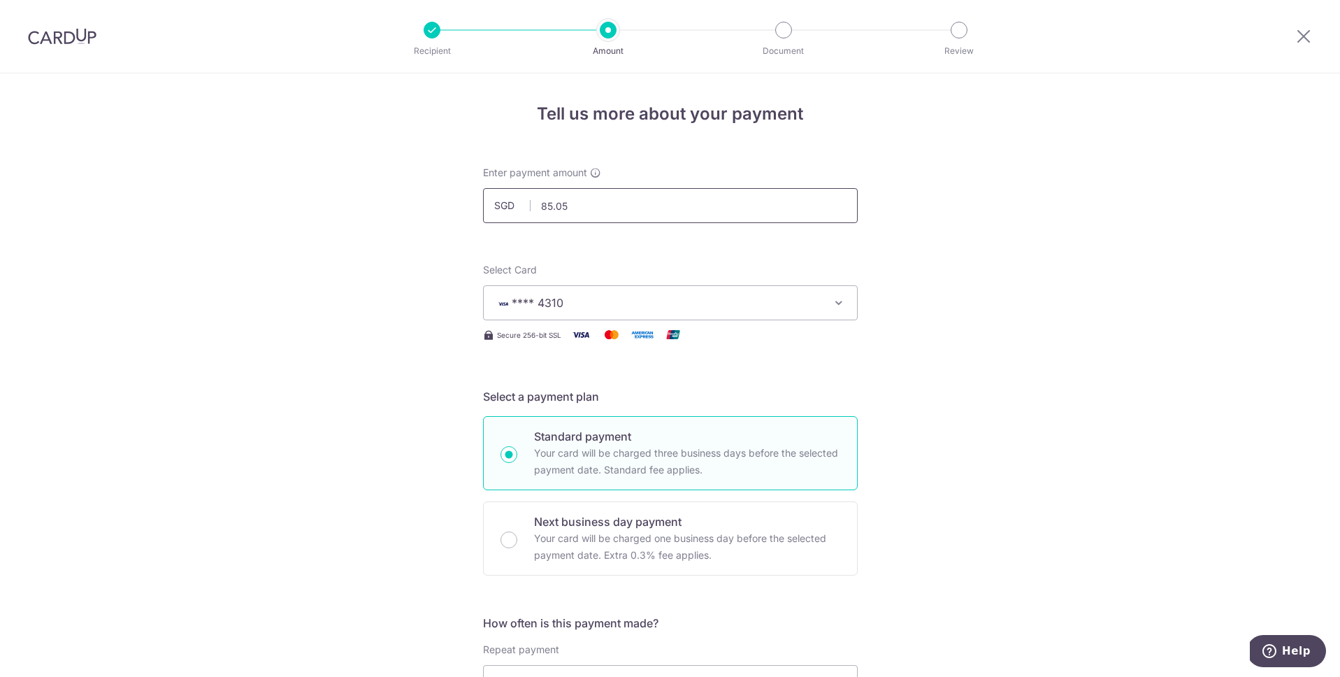
drag, startPoint x: 568, startPoint y: 207, endPoint x: 524, endPoint y: 201, distance: 44.5
click at [524, 201] on div "SGD 85.05 85.05" at bounding box center [670, 205] width 375 height 35
type input "0"
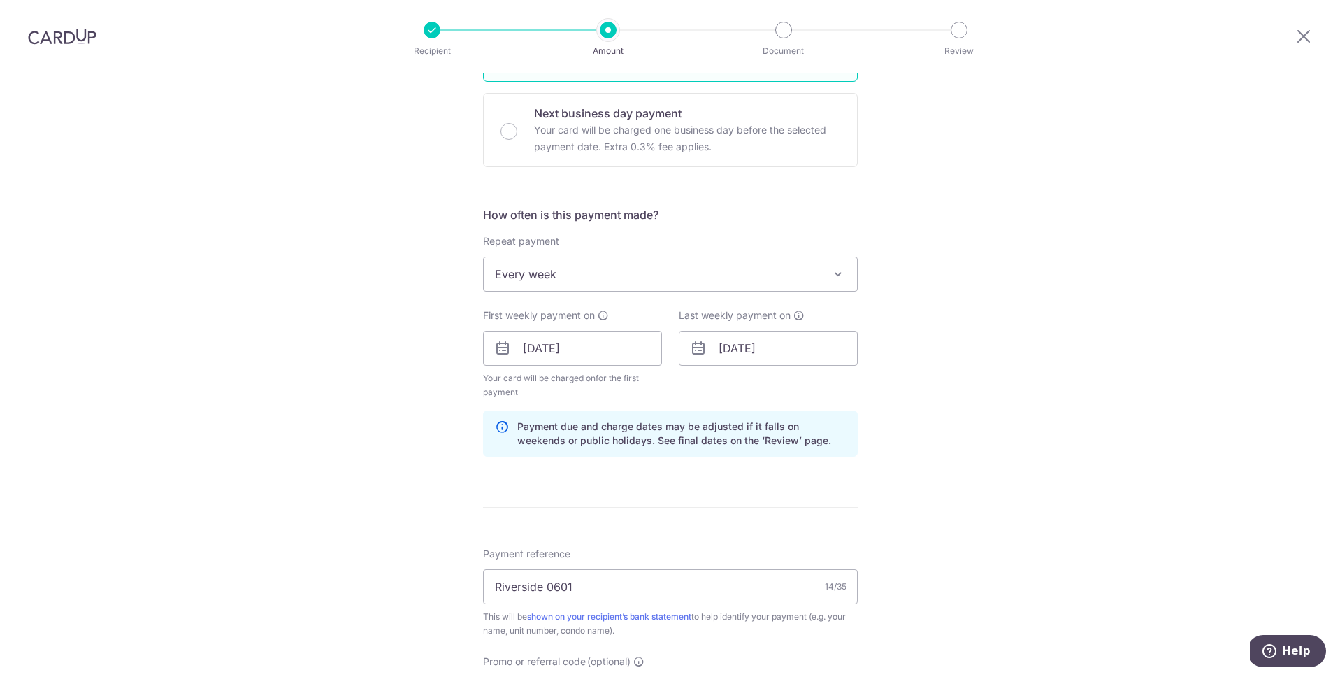
scroll to position [411, 0]
type input "170.10"
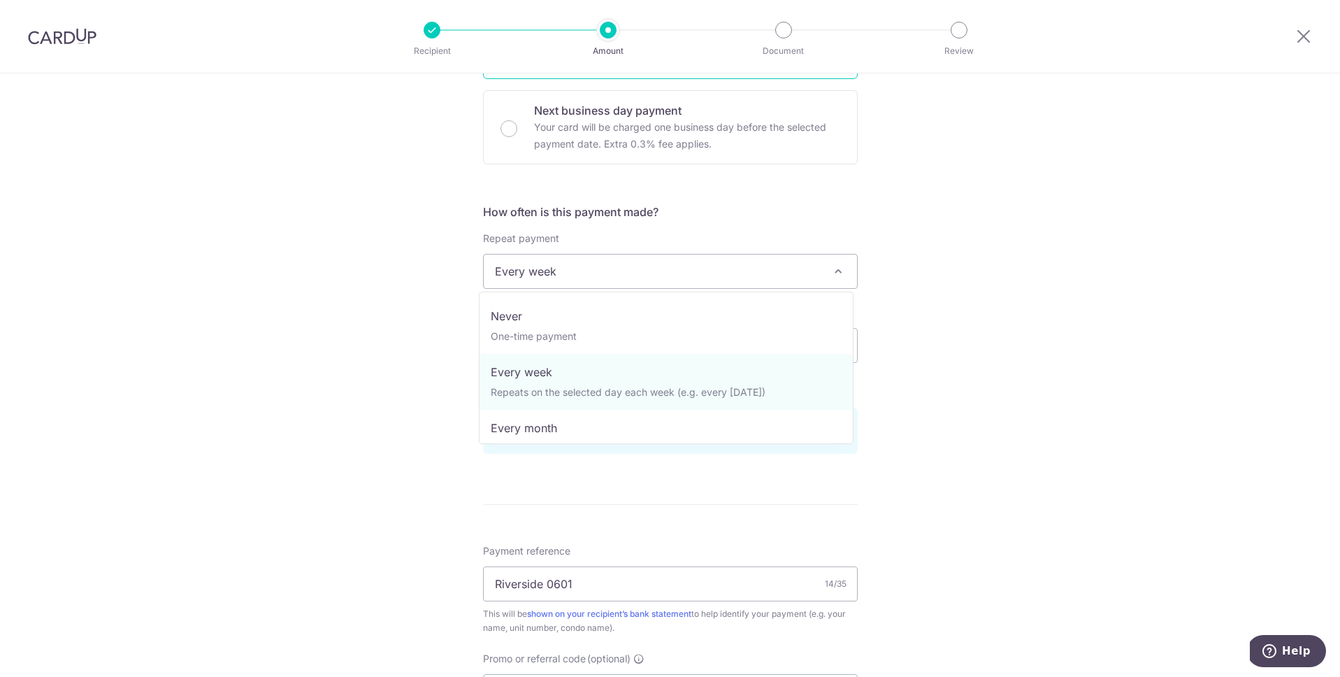
click at [760, 270] on span "Every week" at bounding box center [670, 272] width 373 height 34
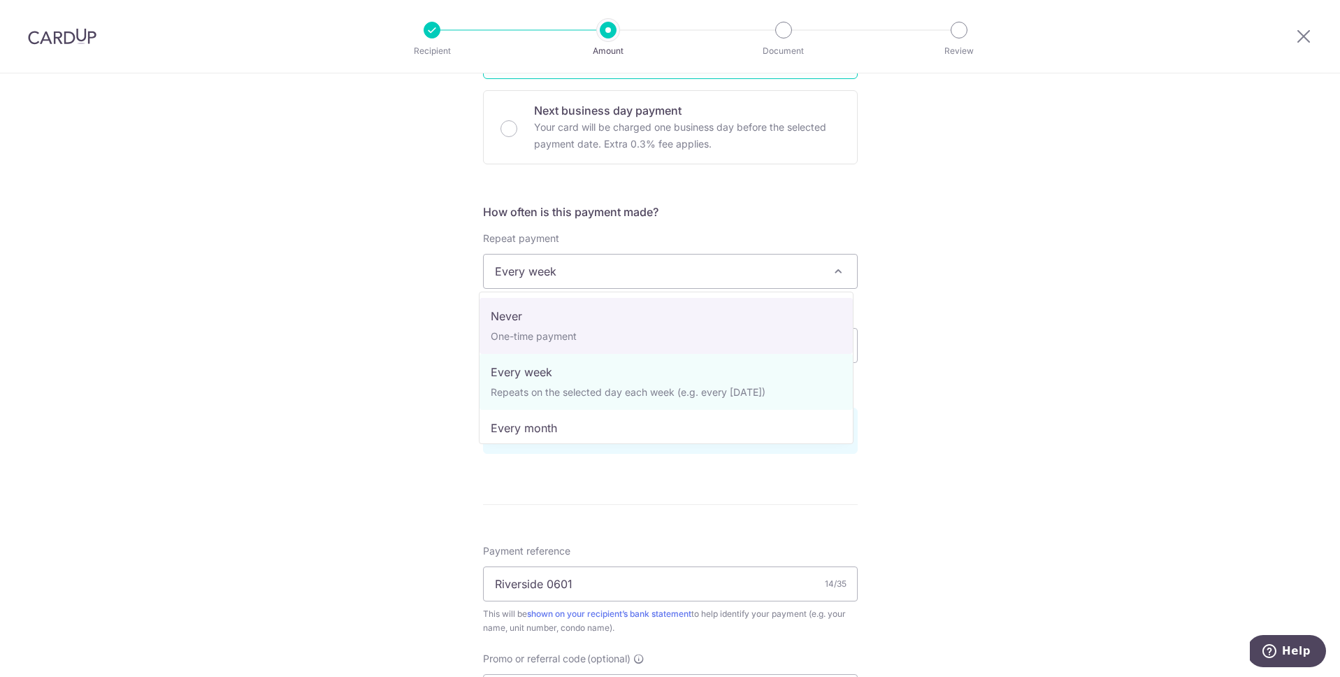
select select "1"
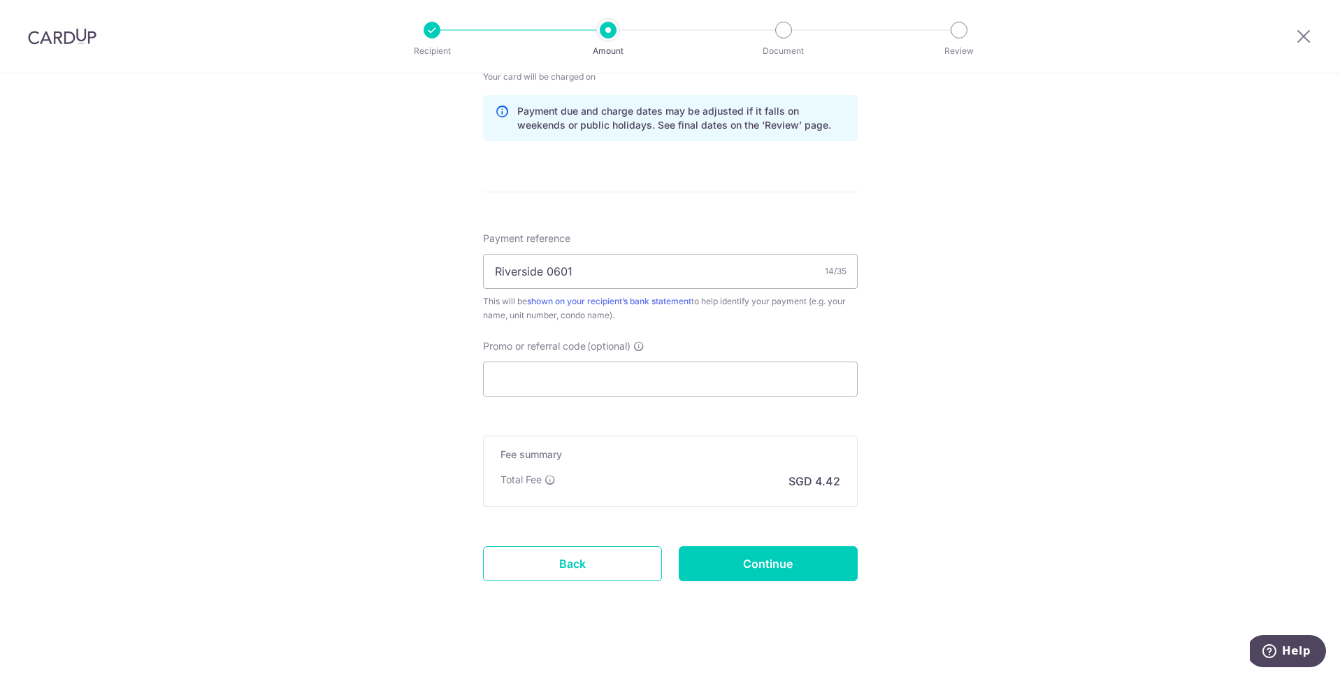
scroll to position [719, 0]
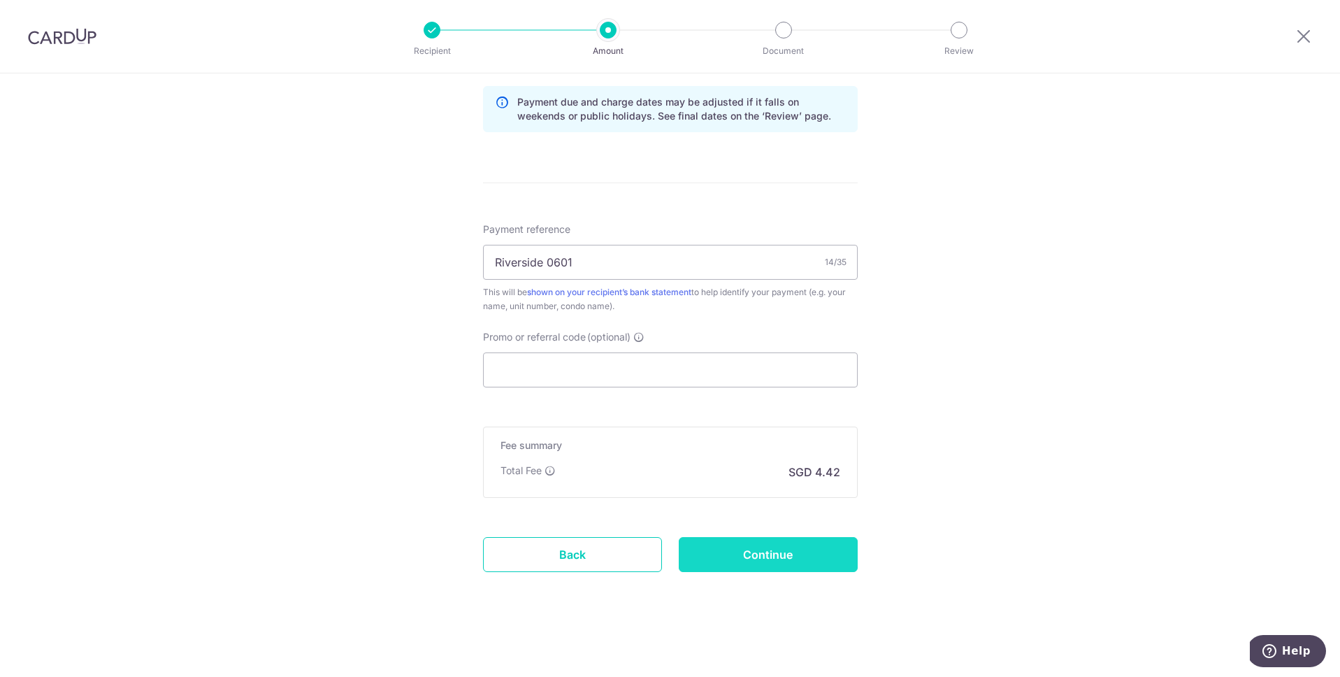
click at [780, 558] on input "Continue" at bounding box center [768, 554] width 179 height 35
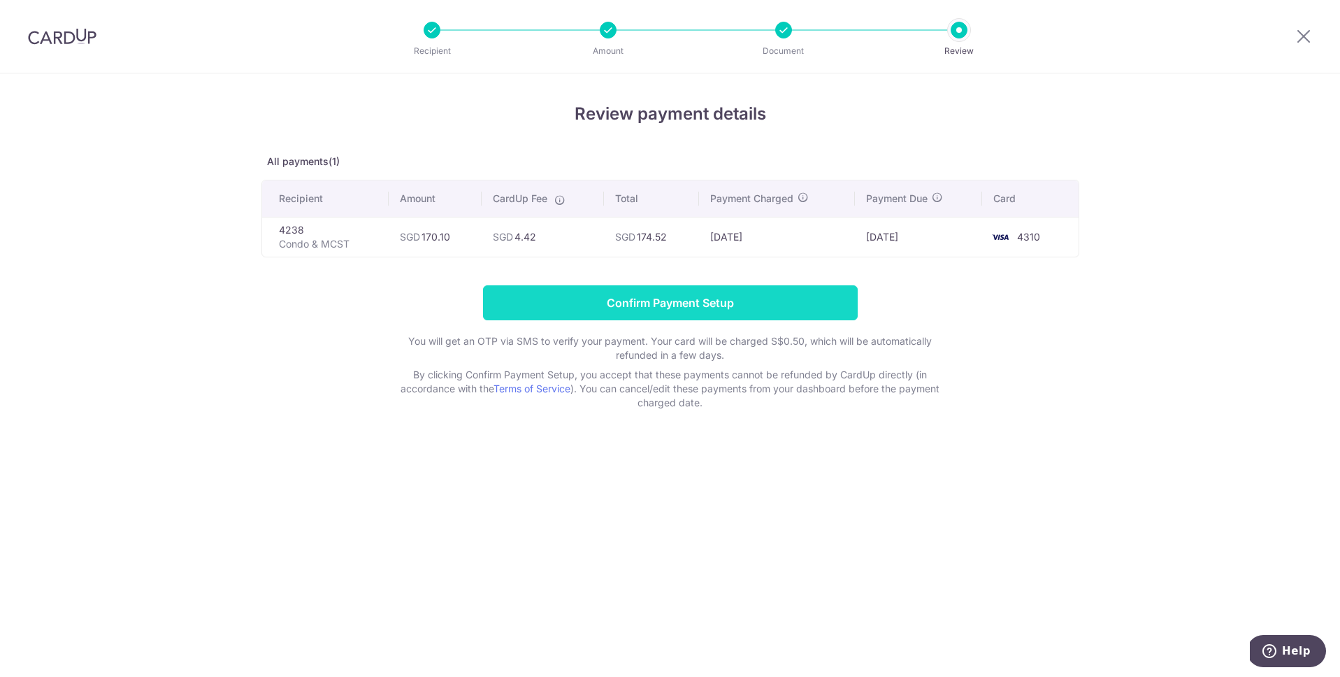
click at [682, 301] on input "Confirm Payment Setup" at bounding box center [670, 302] width 375 height 35
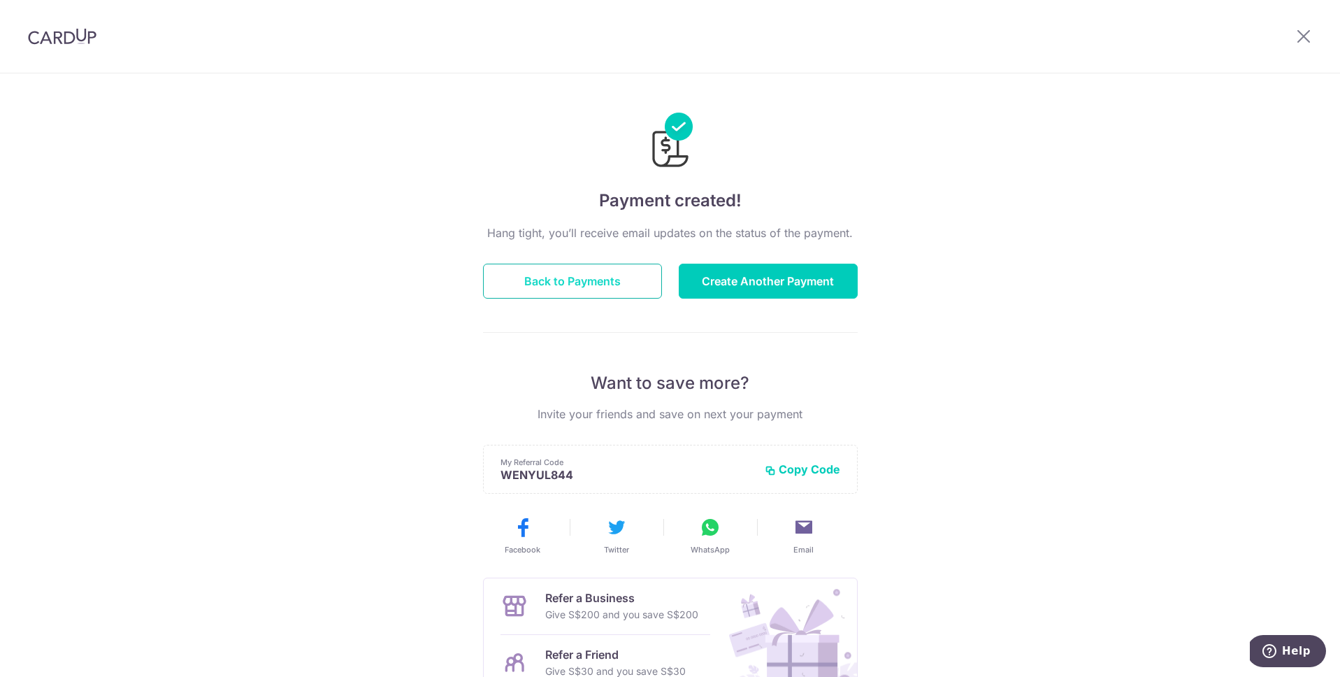
click at [599, 283] on button "Back to Payments" at bounding box center [572, 281] width 179 height 35
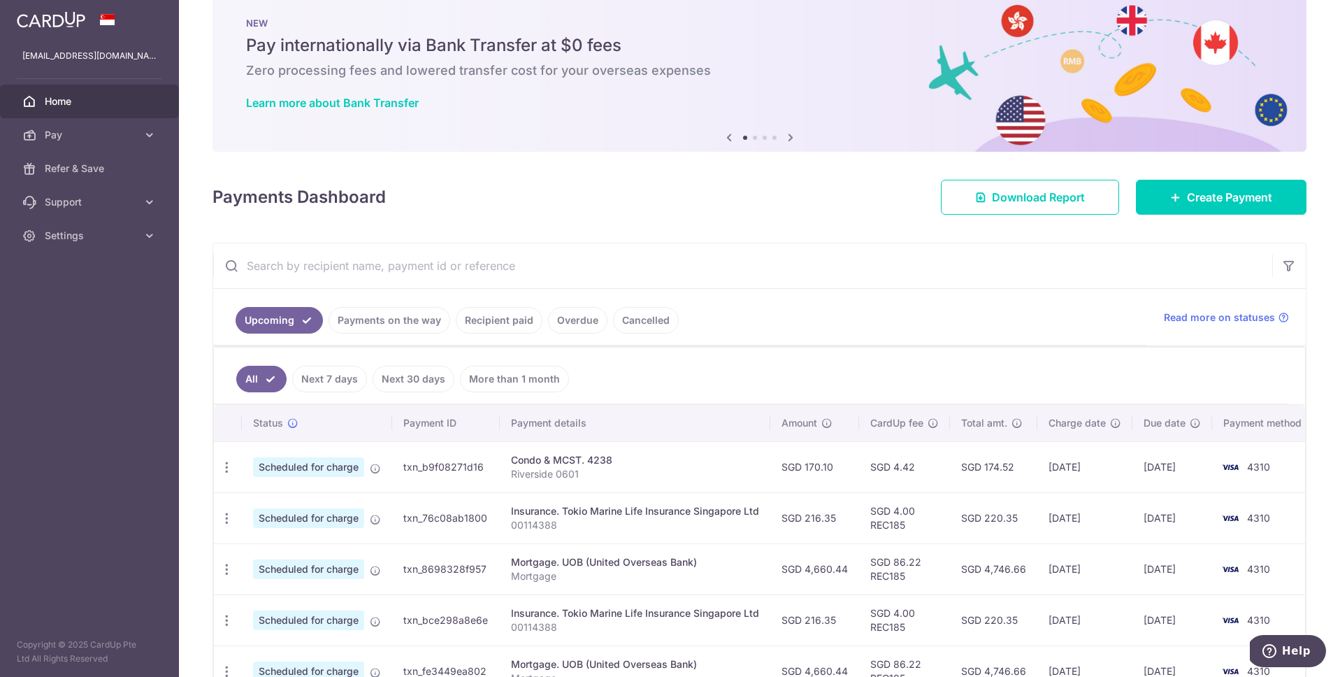
scroll to position [56, 0]
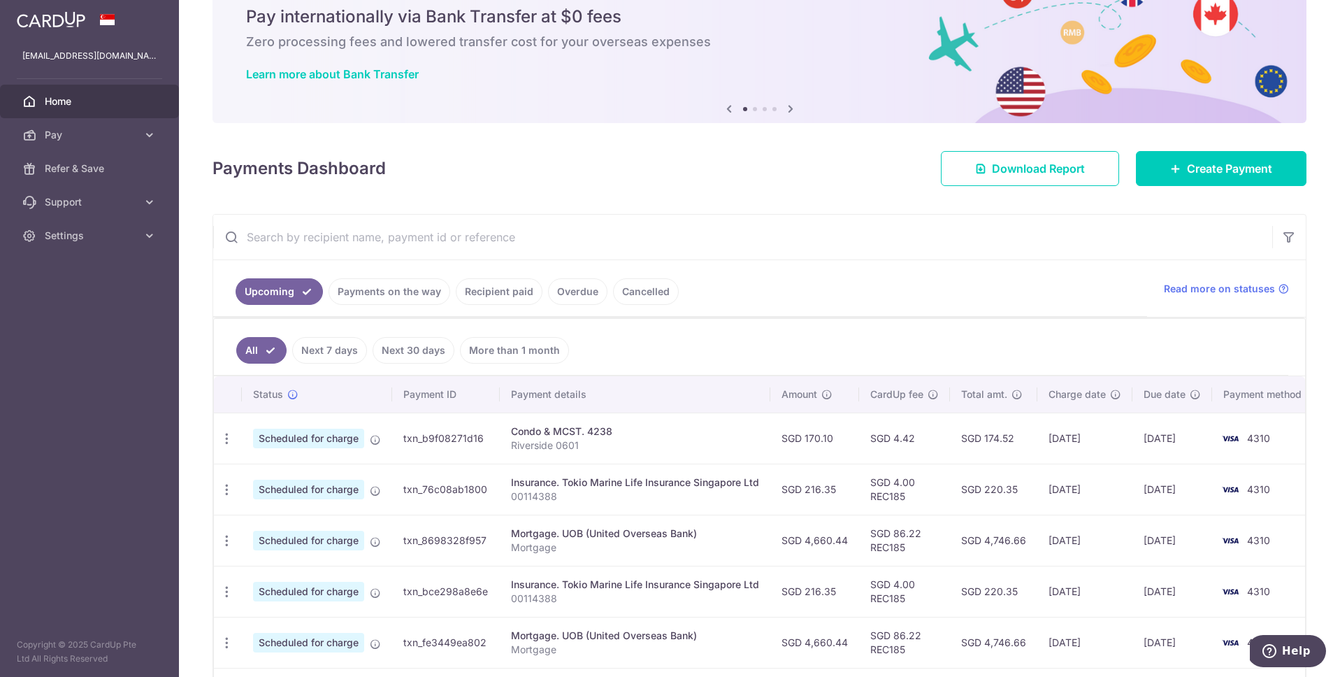
click at [506, 294] on link "Recipient paid" at bounding box center [499, 291] width 87 height 27
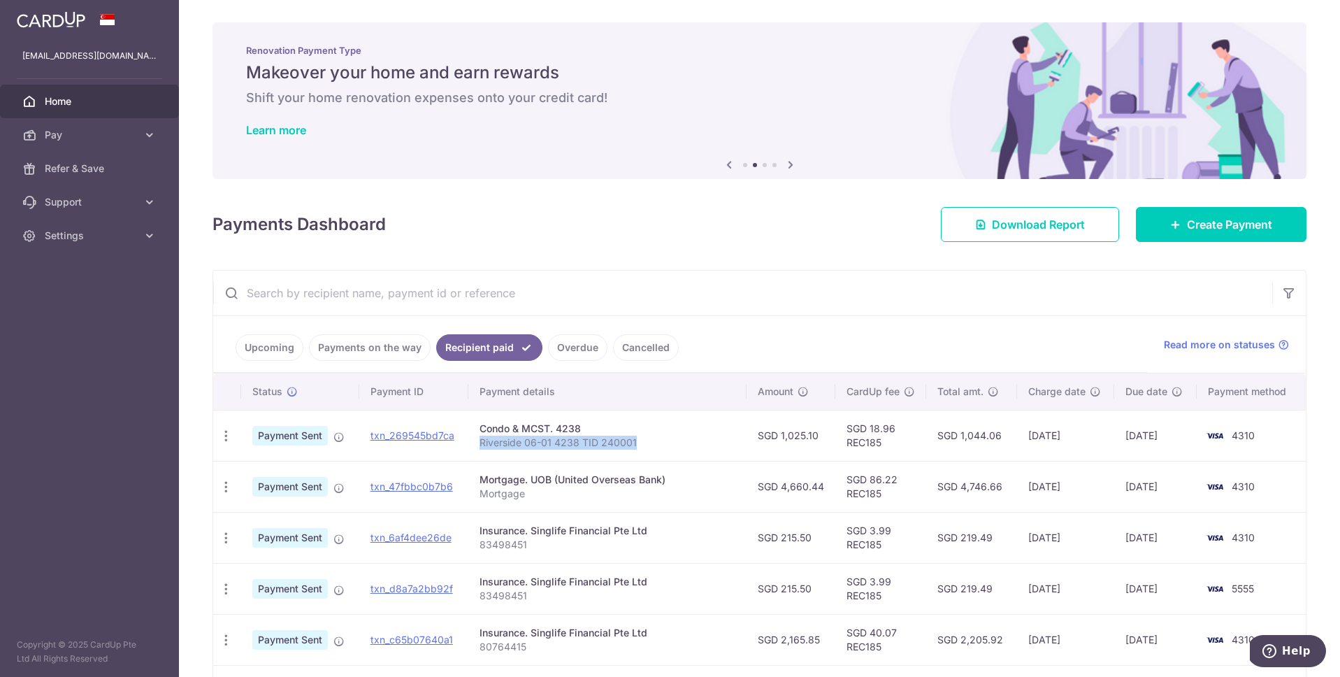
drag, startPoint x: 641, startPoint y: 440, endPoint x: 476, endPoint y: 444, distance: 165.1
click at [476, 444] on td "Condo & MCST. 4238 Riverside 06-01 4238 TID 240001" at bounding box center [607, 435] width 278 height 51
copy p "Riverside 06-01 4238 TID 240001"
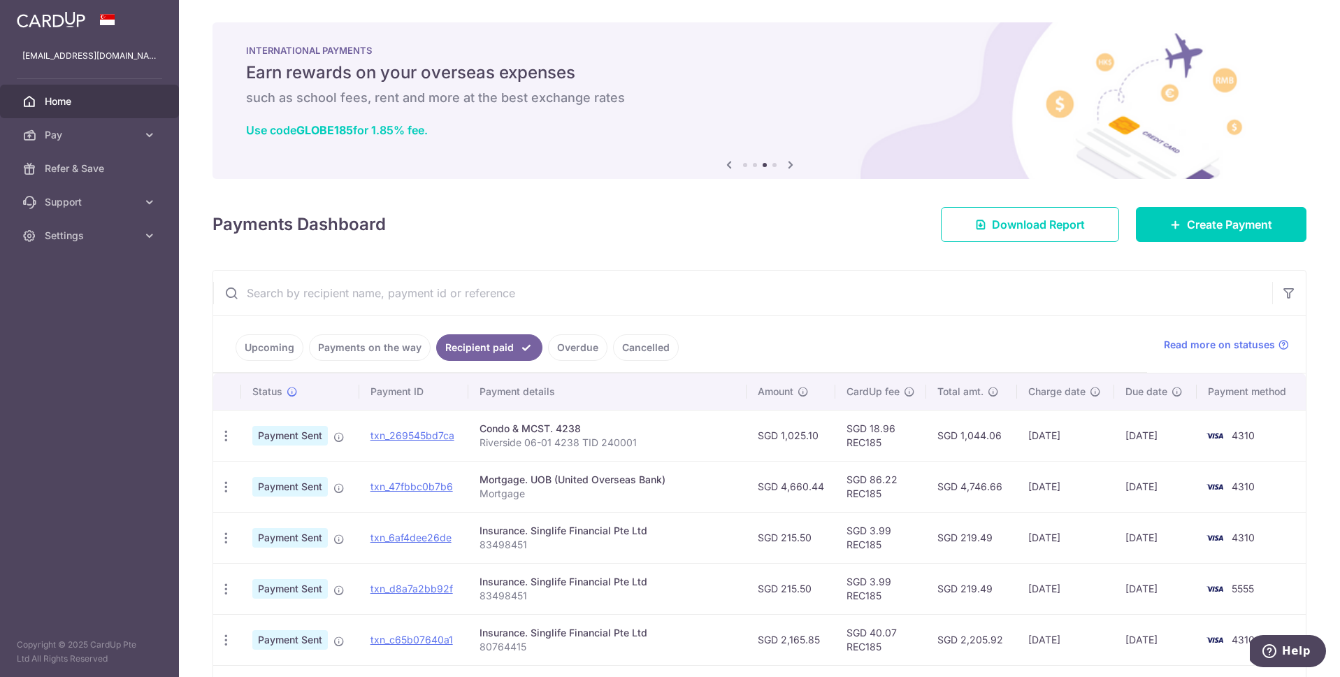
click at [272, 345] on link "Upcoming" at bounding box center [270, 347] width 68 height 27
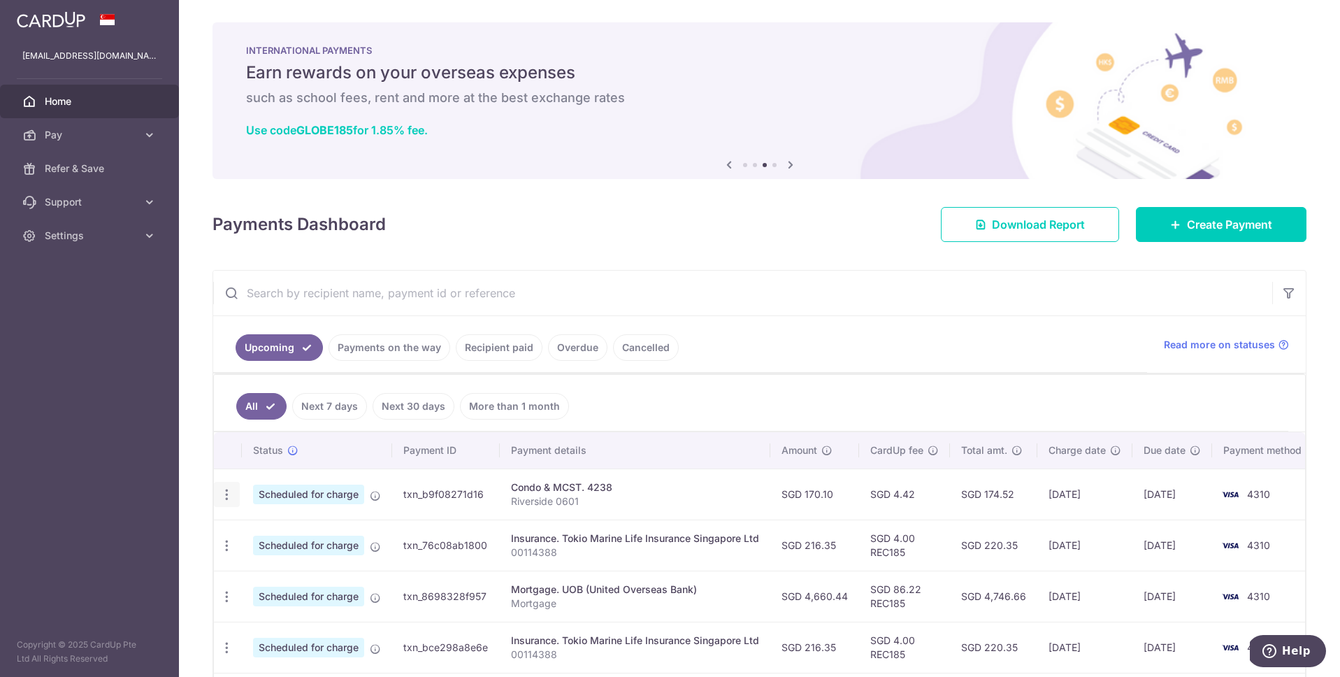
click at [227, 494] on icon "button" at bounding box center [227, 494] width 15 height 15
click at [273, 531] on span "Update payment" at bounding box center [301, 532] width 95 height 17
radio input "true"
type input "170.10"
type input "[DATE]"
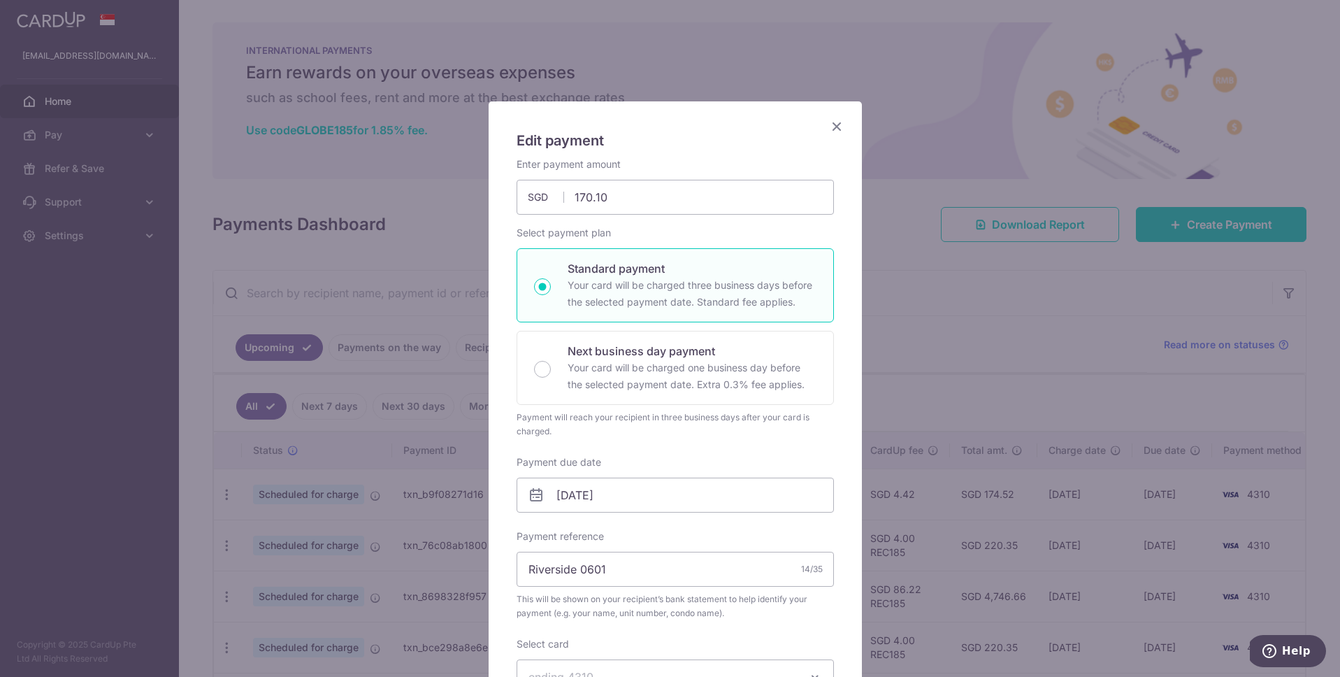
scroll to position [267, 0]
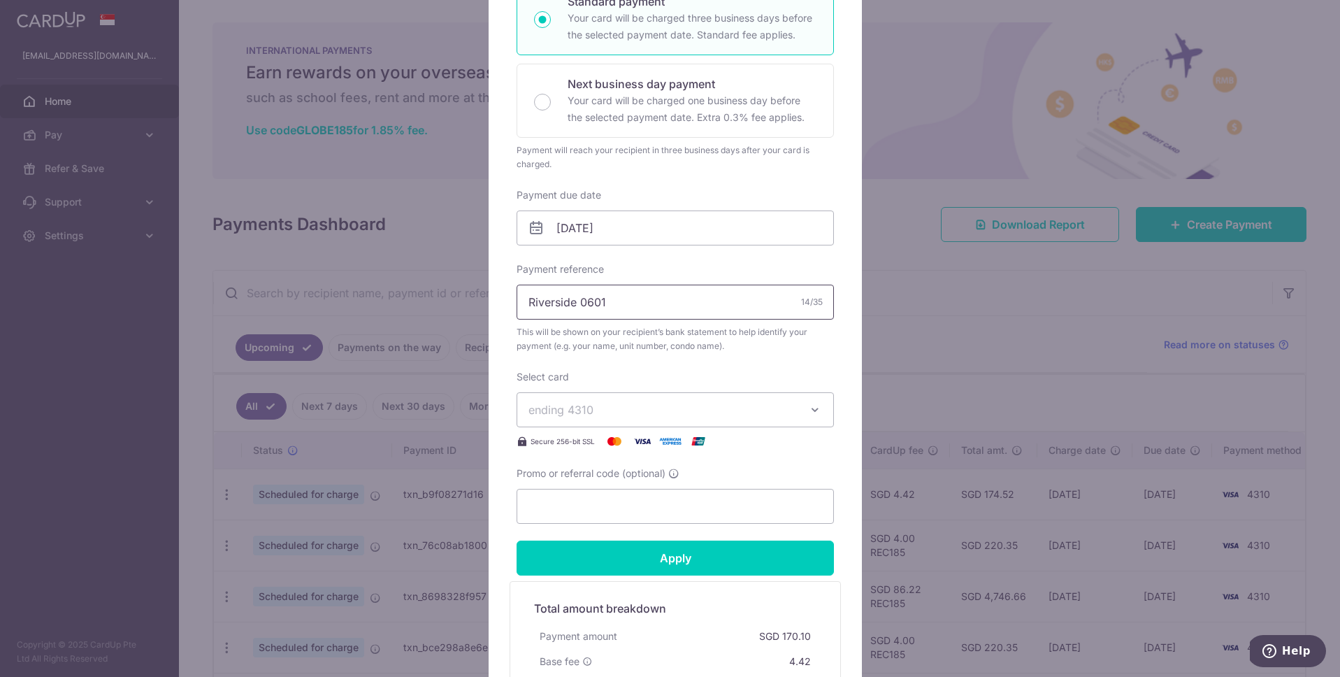
drag, startPoint x: 622, startPoint y: 298, endPoint x: 476, endPoint y: 286, distance: 145.9
click at [476, 286] on div "Edit payment By clicking apply, you will make changes to all payments to 4238 s…" at bounding box center [670, 338] width 1340 height 677
paste input "-01 4238 TID 2400"
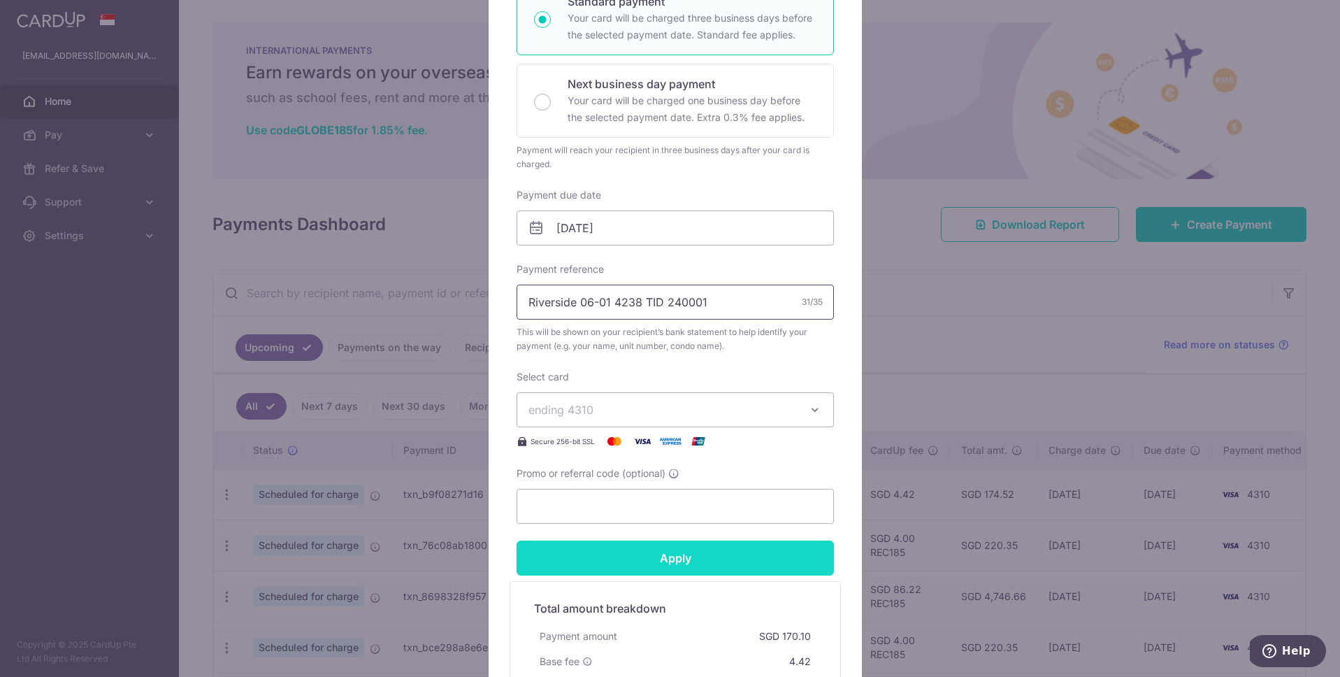
type input "Riverside 06-01 4238 TID 240001"
click at [687, 554] on input "Apply" at bounding box center [675, 557] width 317 height 35
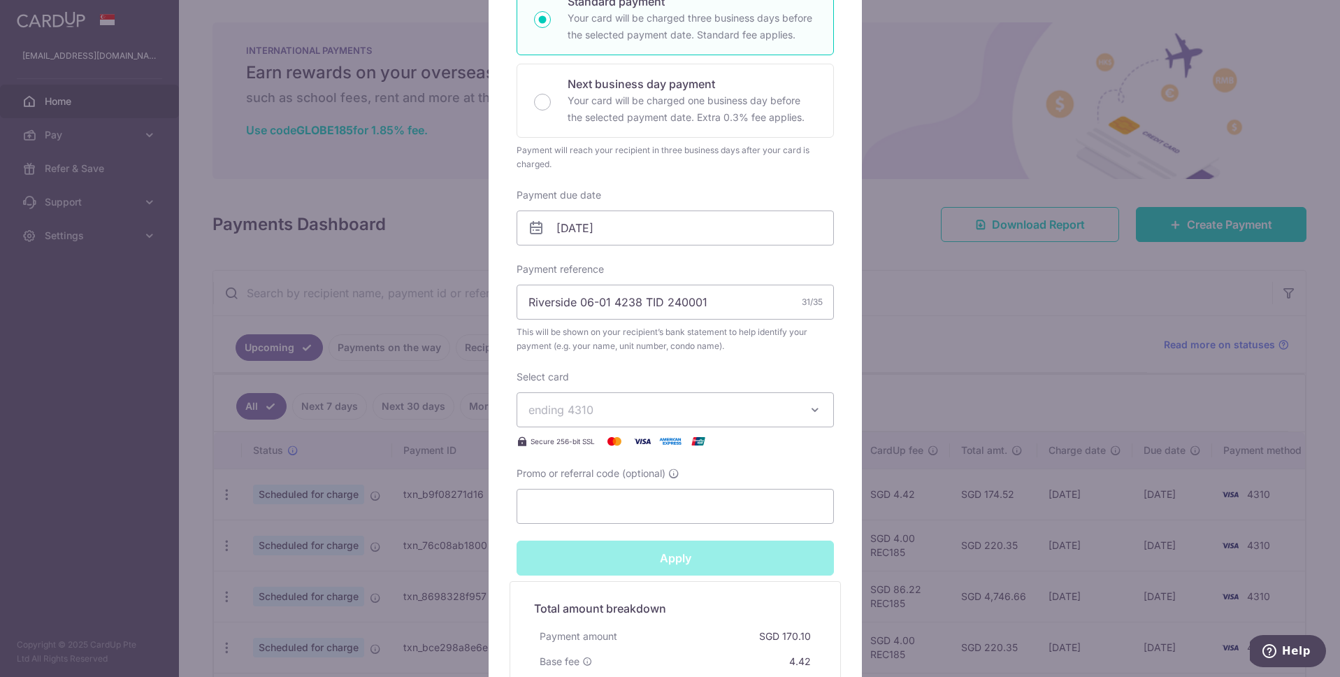
type input "Successfully Applied"
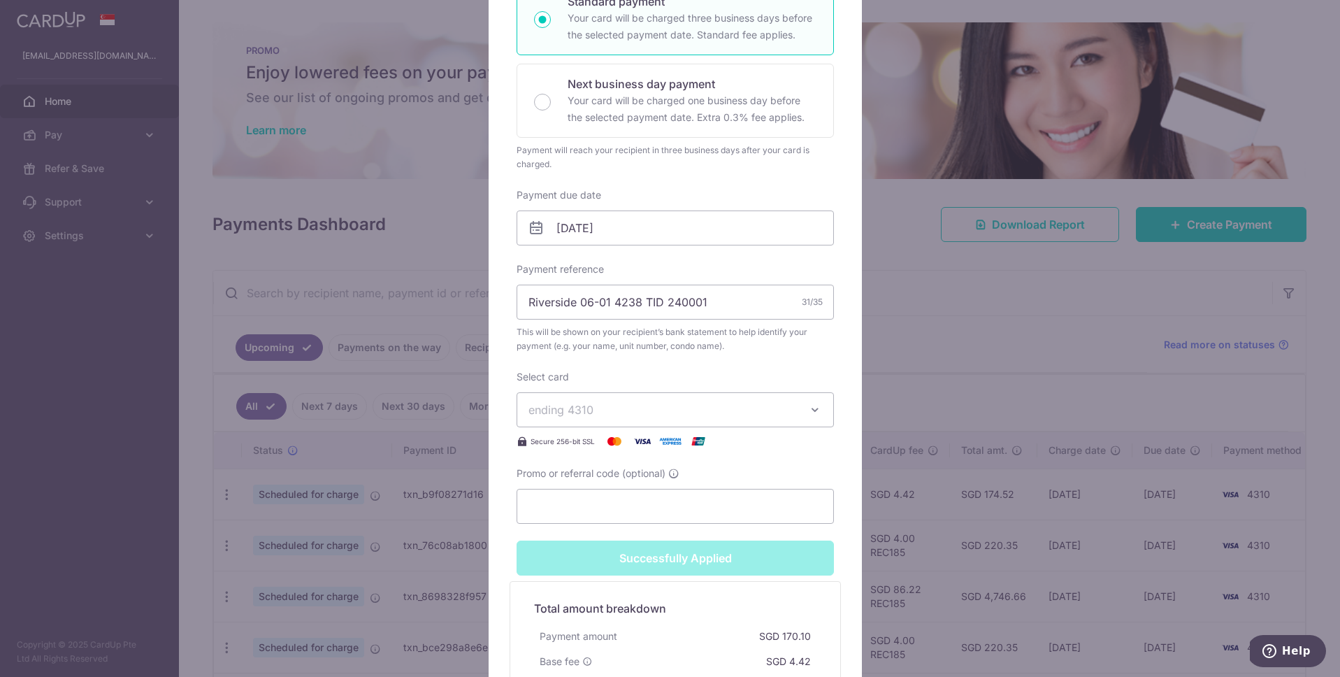
click at [1019, 313] on div "Edit payment By clicking apply, you will make changes to all payments to 4238 s…" at bounding box center [670, 338] width 1340 height 677
